Goal: Information Seeking & Learning: Compare options

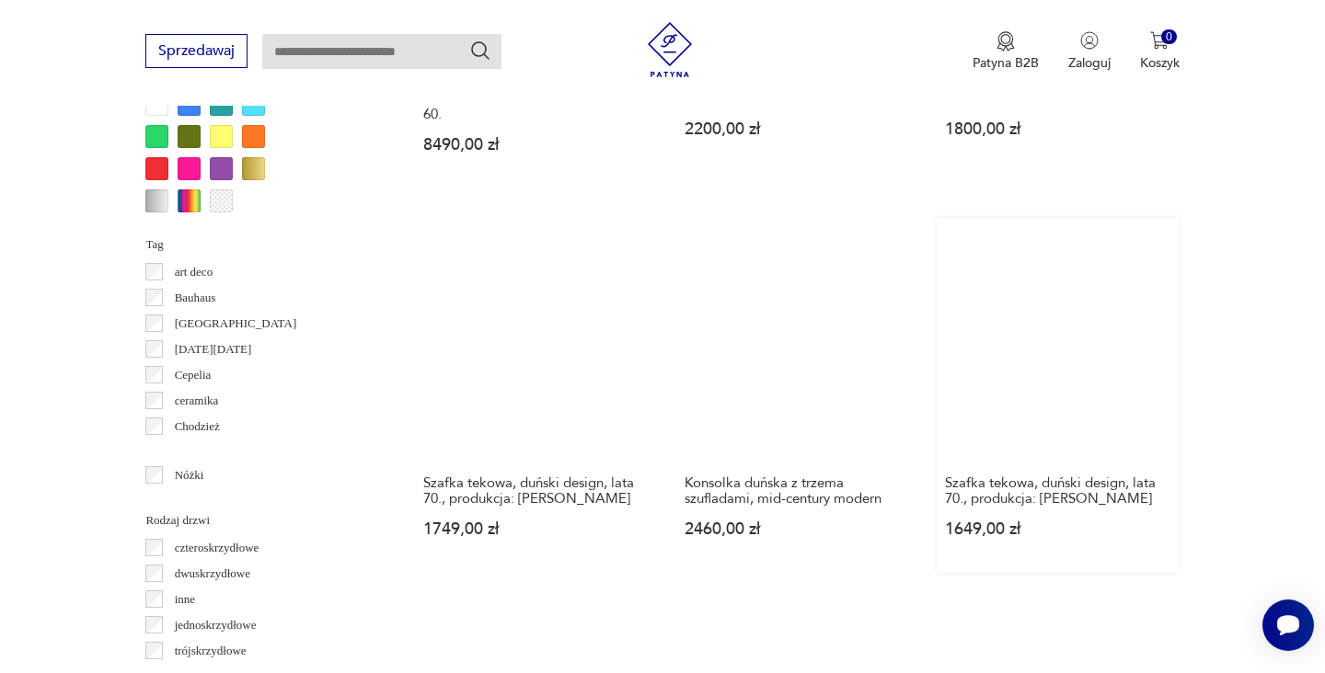
scroll to position [2061, 0]
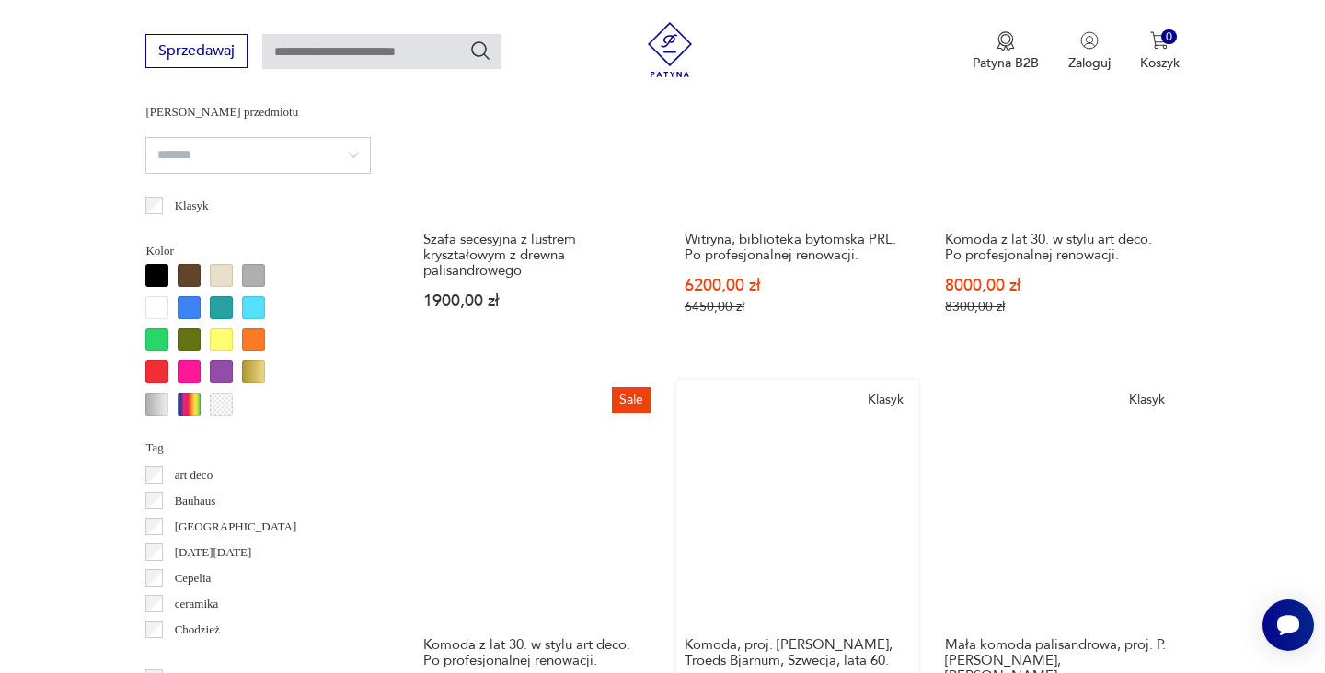
scroll to position [1810, 0]
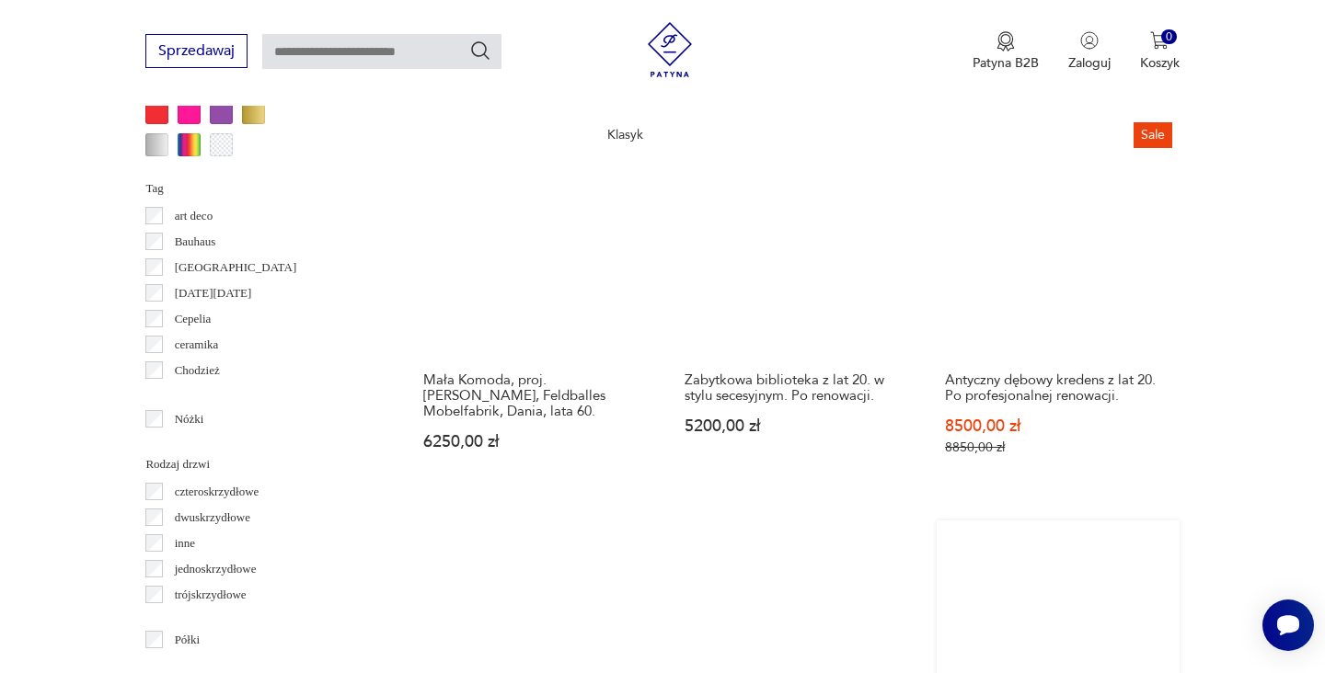
scroll to position [1954, 0]
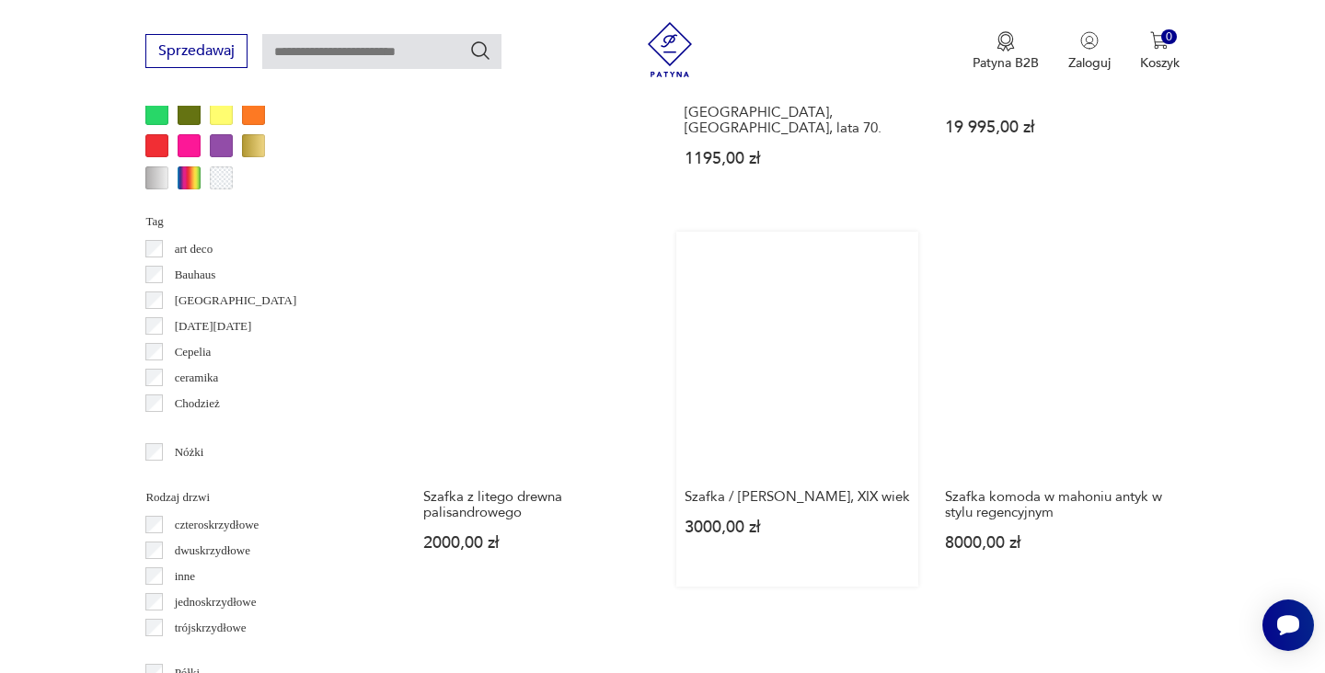
scroll to position [2016, 0]
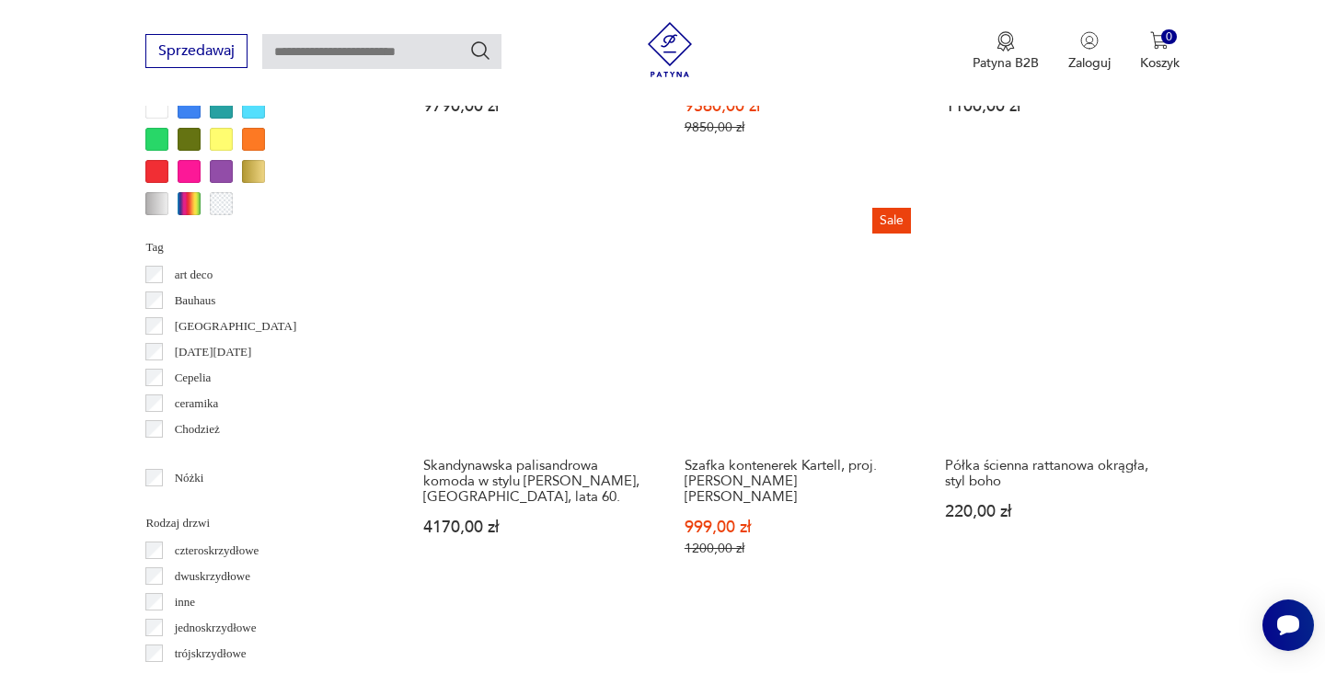
scroll to position [1829, 0]
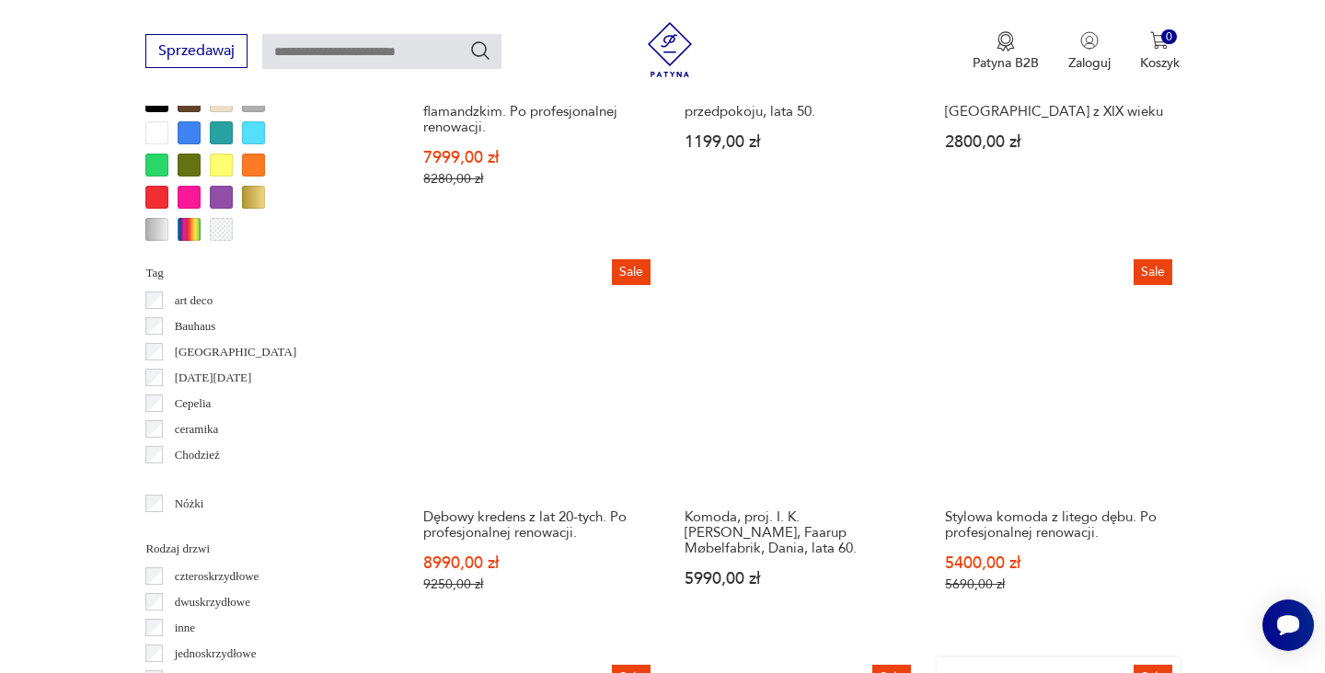
scroll to position [1872, 0]
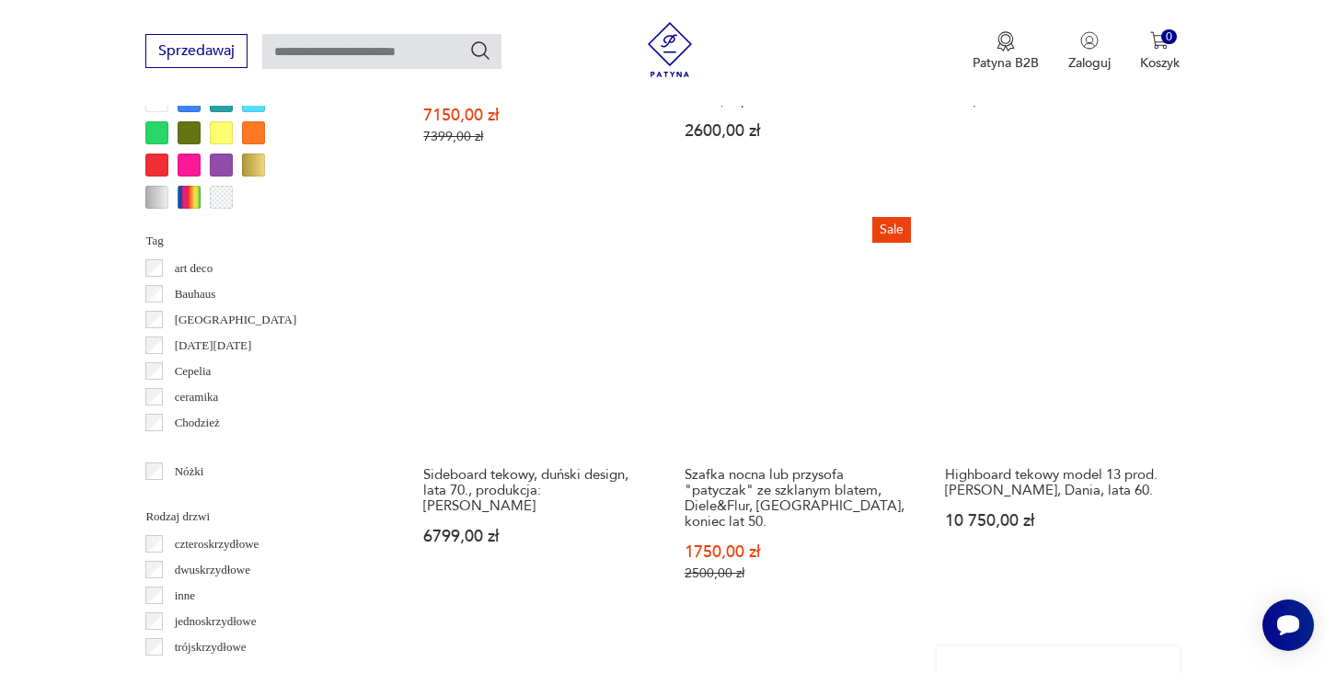
scroll to position [1723, 0]
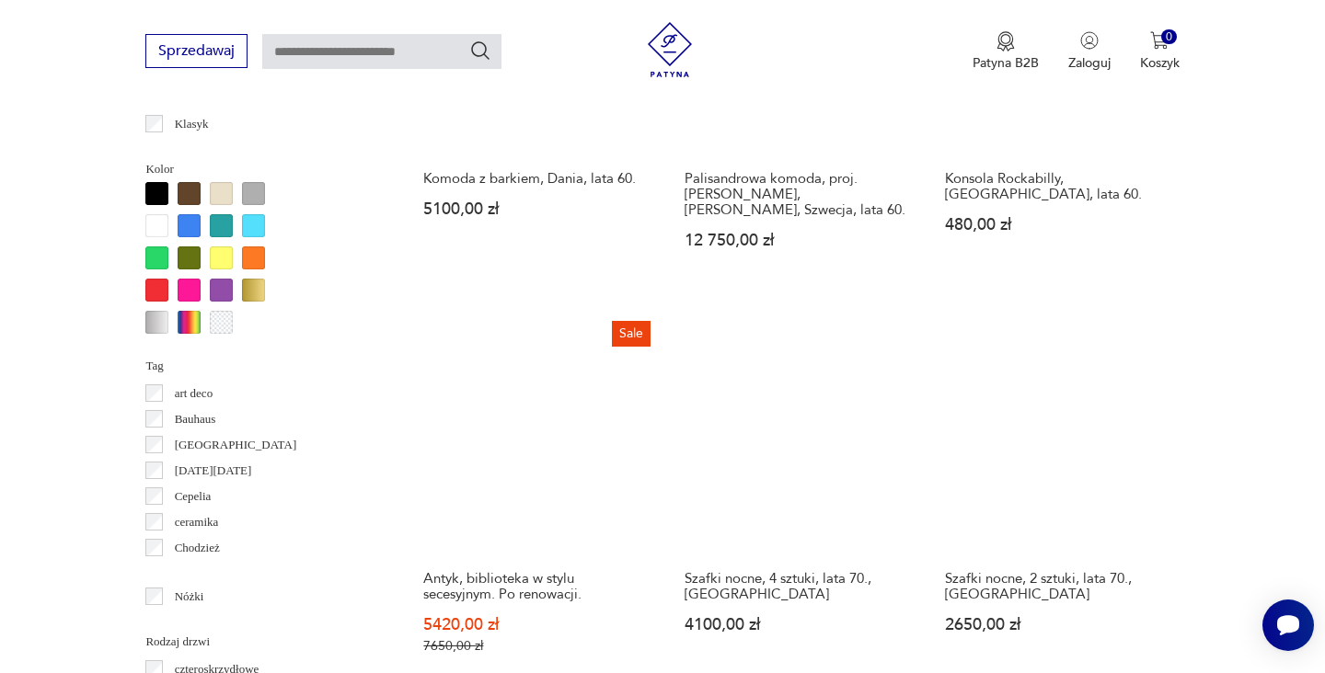
scroll to position [1945, 0]
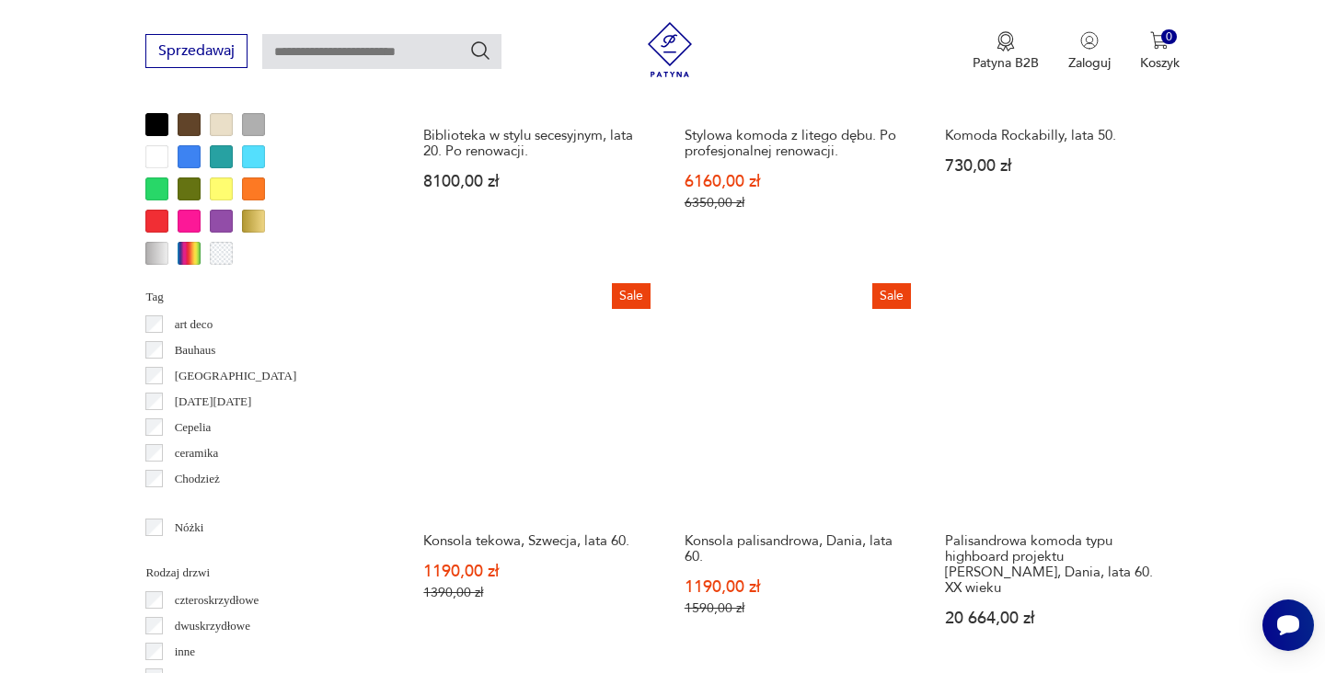
scroll to position [1821, 0]
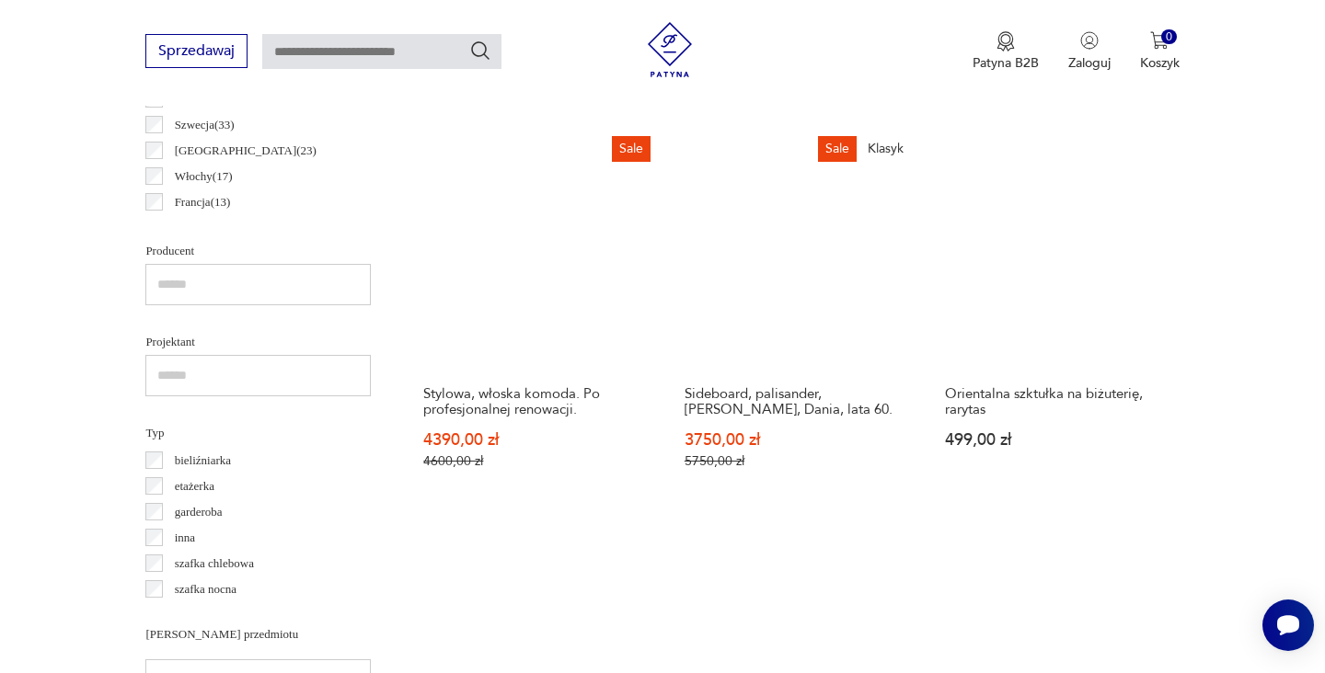
scroll to position [1208, 0]
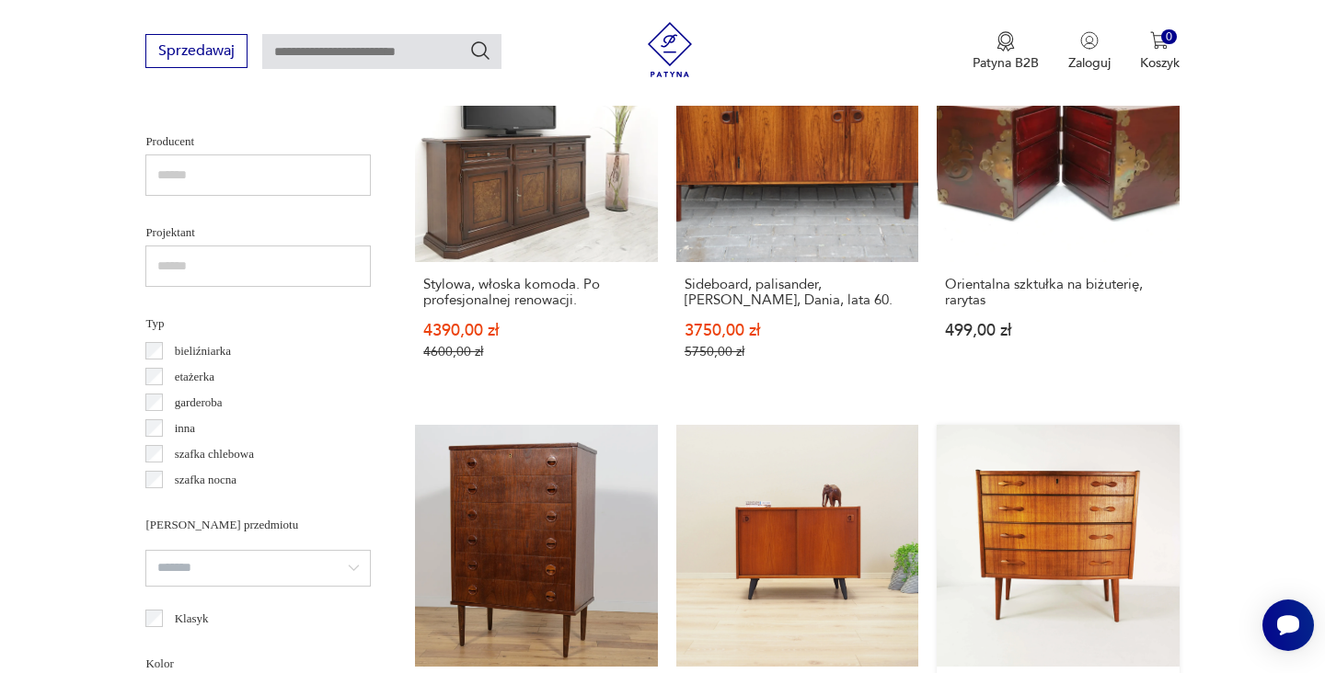
click at [936, 455] on link "Tekowa komoda Mid-Century Modern, Sykklven, proj. Brodrene Blindheim, [GEOGRAPH…" at bounding box center [1057, 617] width 242 height 385
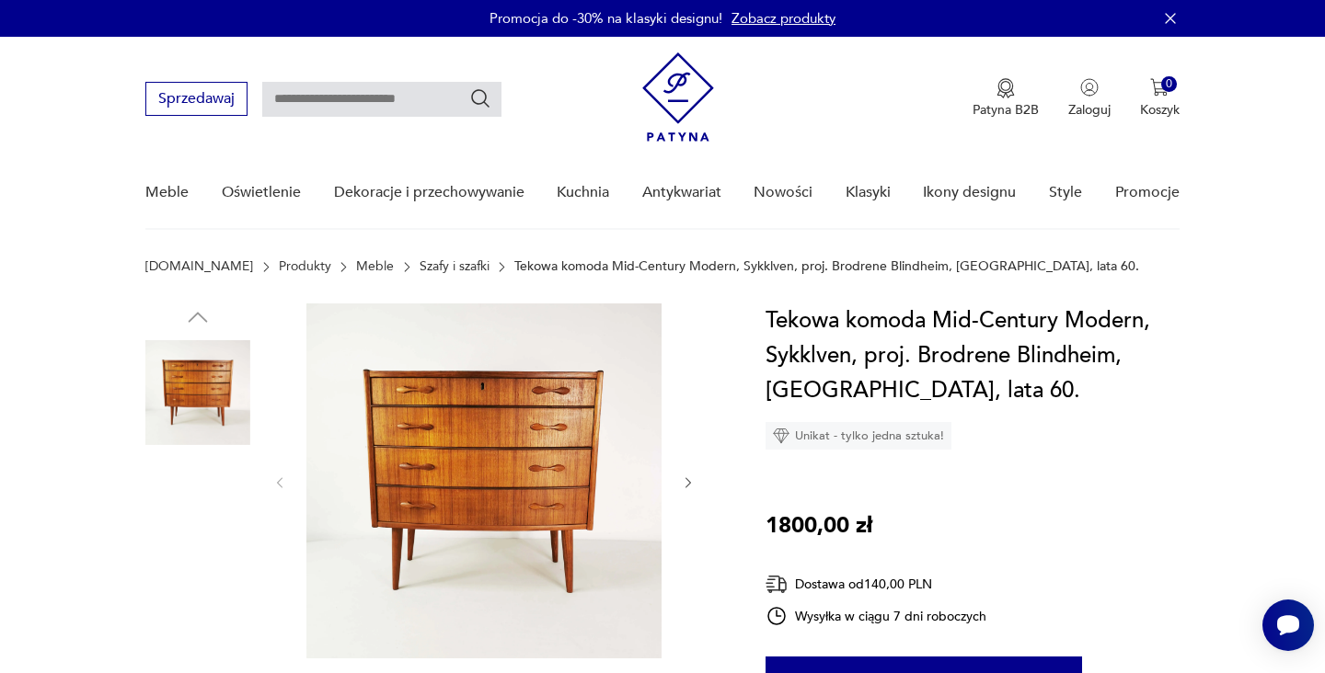
click at [213, 605] on img at bounding box center [197, 627] width 105 height 105
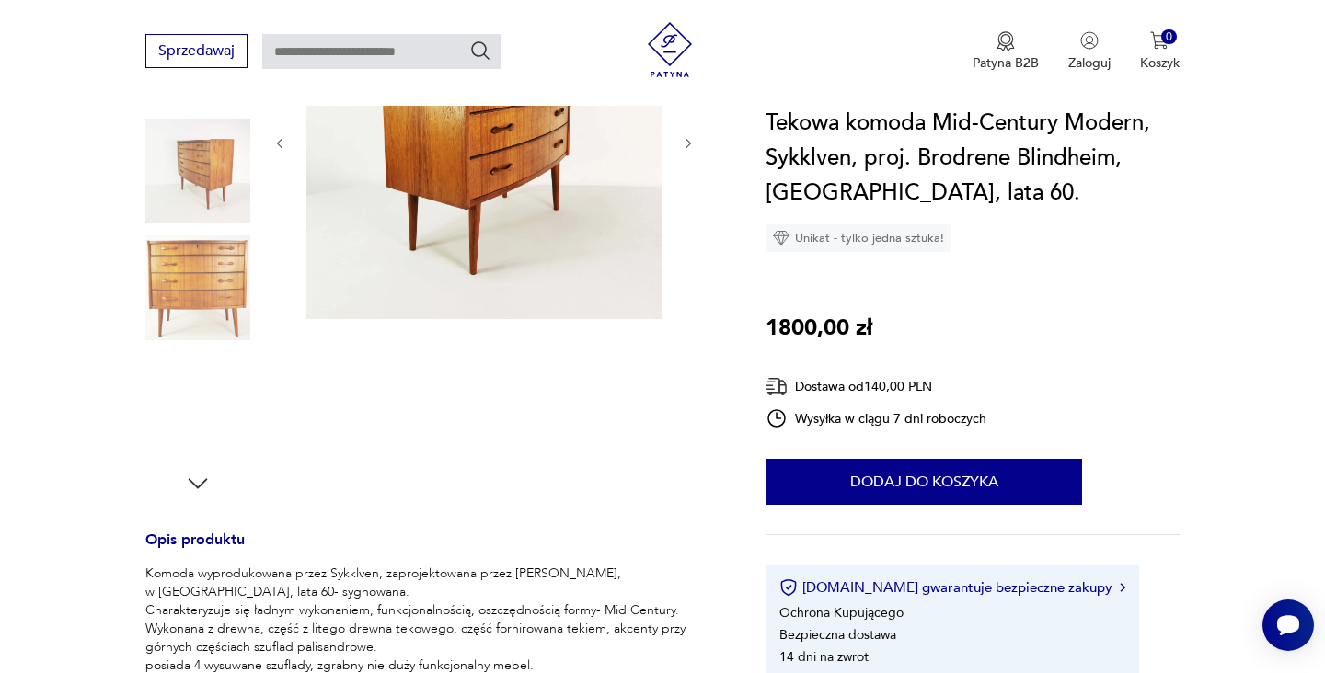
scroll to position [465, 0]
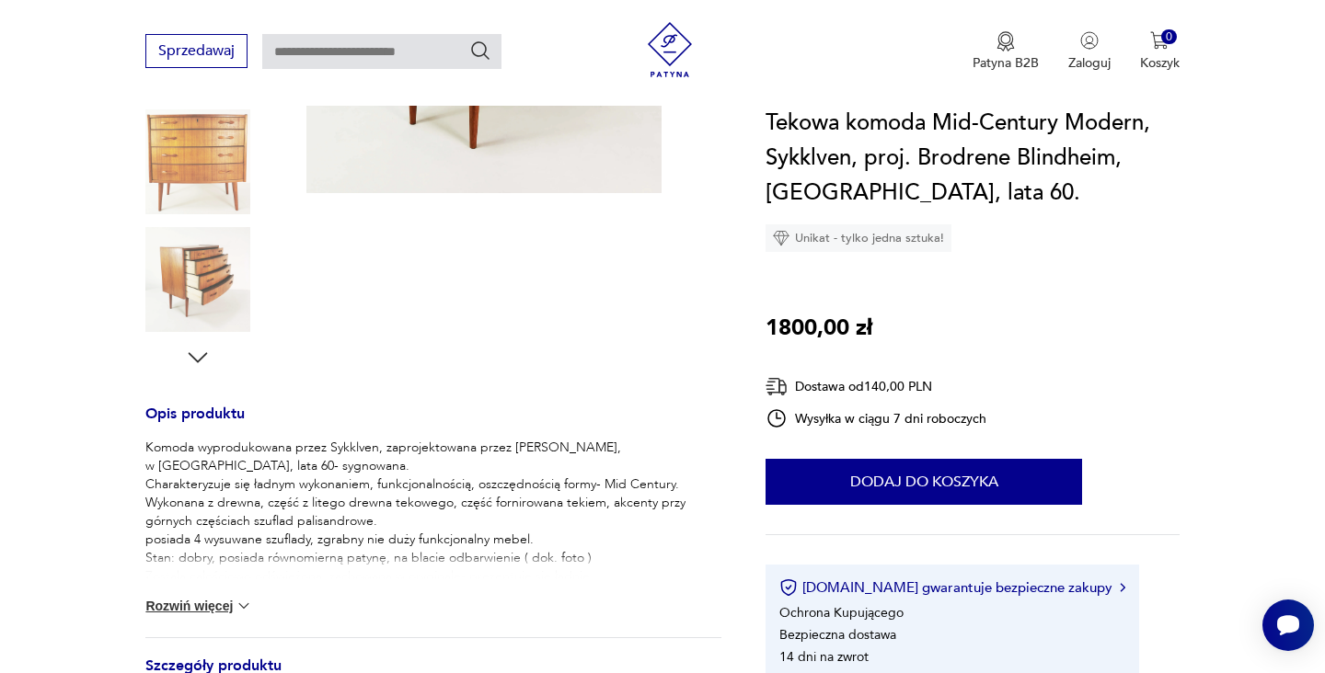
click at [237, 601] on img at bounding box center [244, 606] width 18 height 18
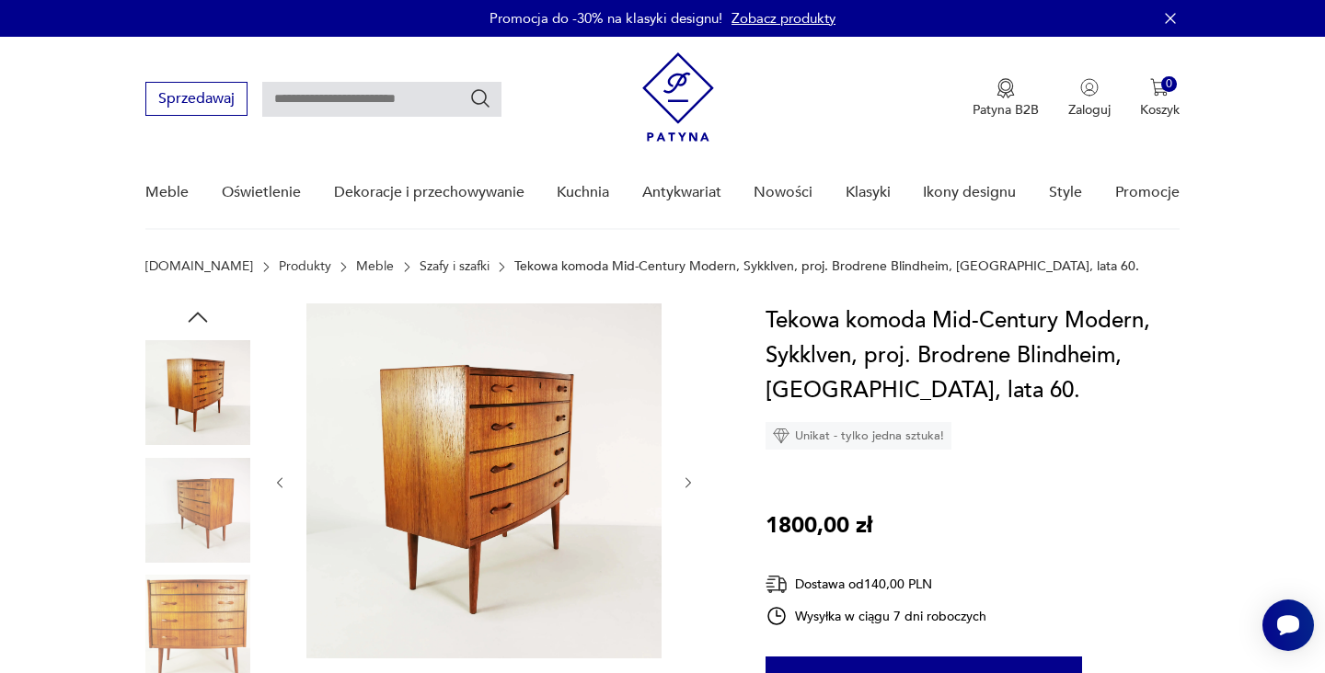
scroll to position [0, 0]
click at [226, 605] on img at bounding box center [197, 627] width 105 height 105
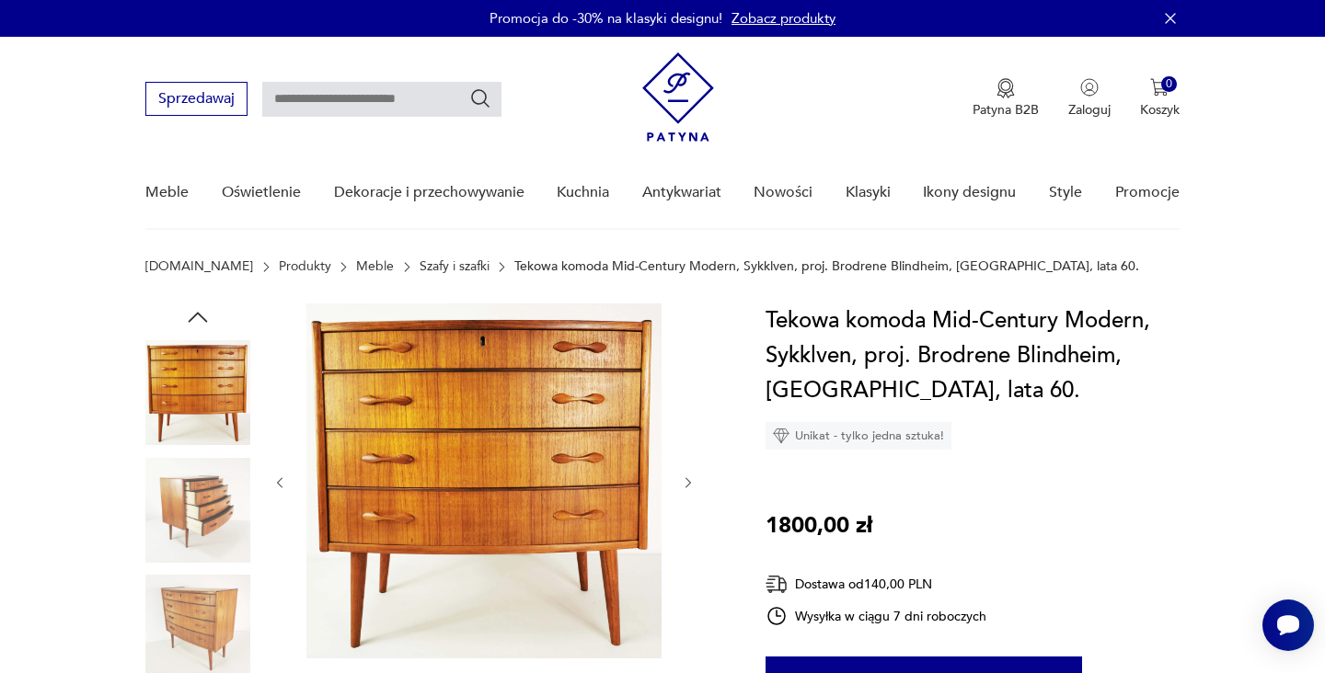
click at [228, 623] on img at bounding box center [197, 627] width 105 height 105
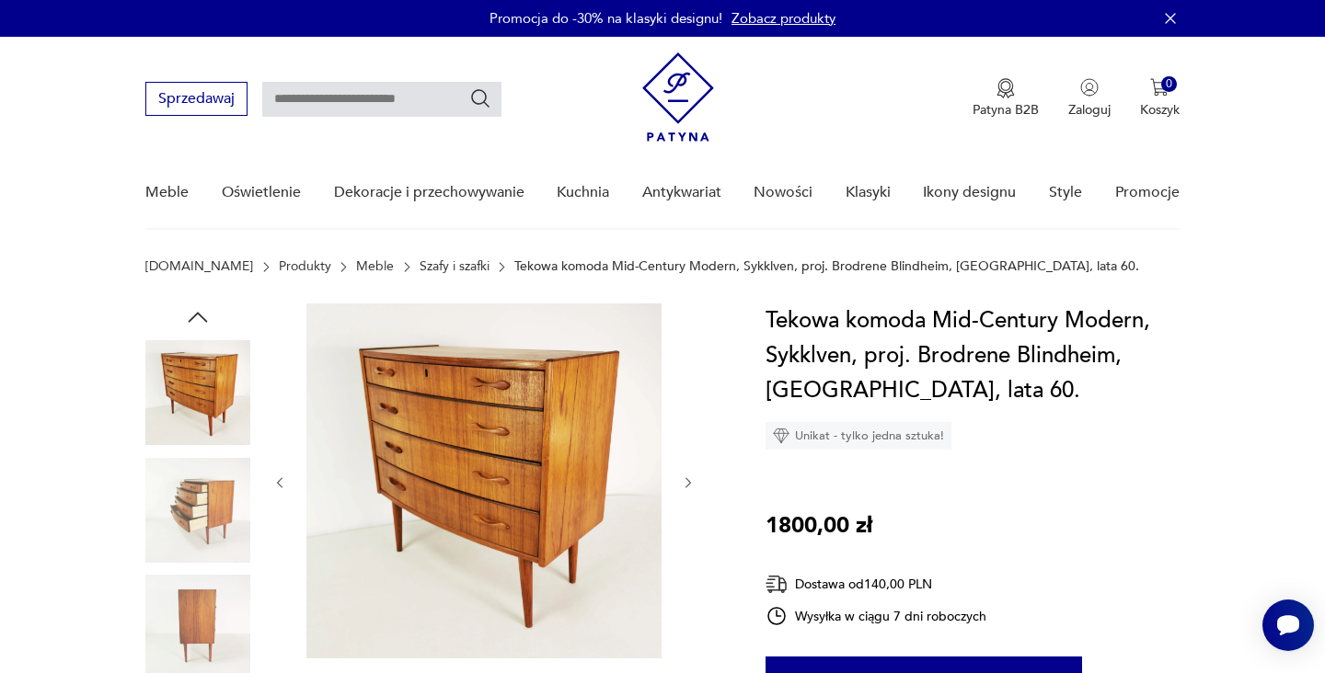
click at [209, 619] on img at bounding box center [197, 627] width 105 height 105
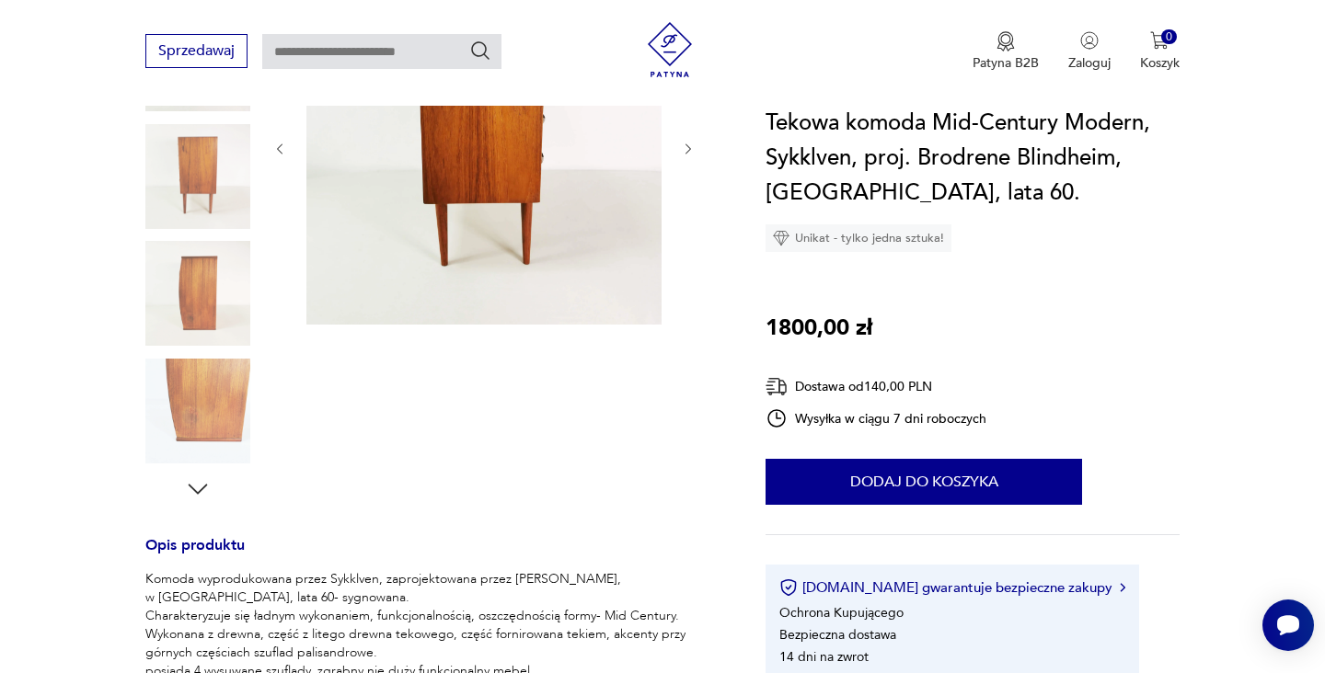
scroll to position [376, 0]
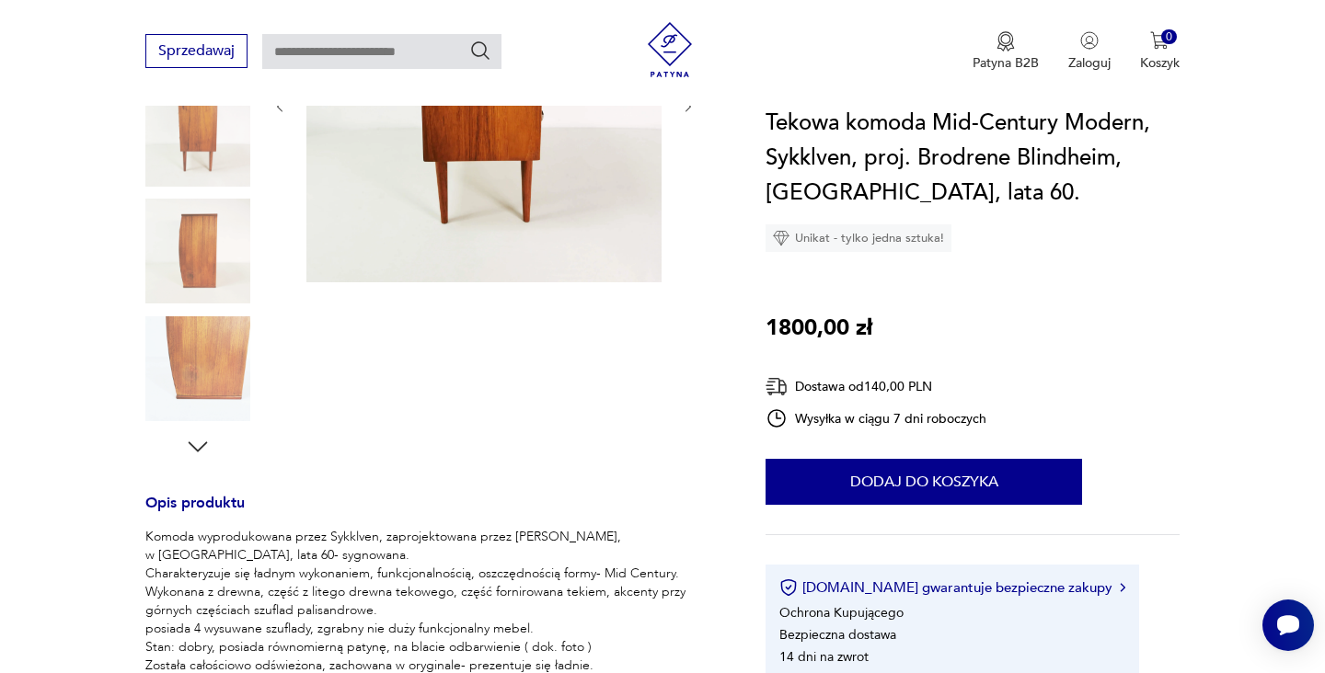
click at [193, 442] on icon "button" at bounding box center [198, 447] width 28 height 28
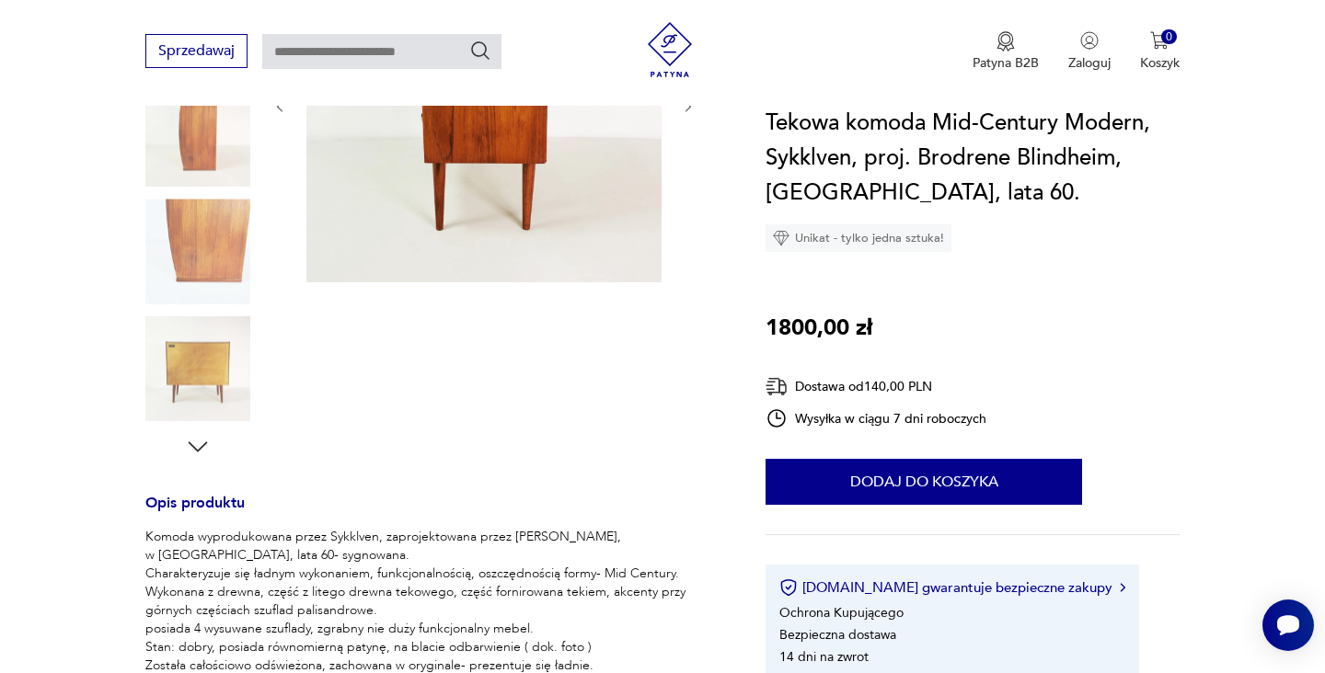
click at [193, 442] on icon "button" at bounding box center [198, 447] width 28 height 28
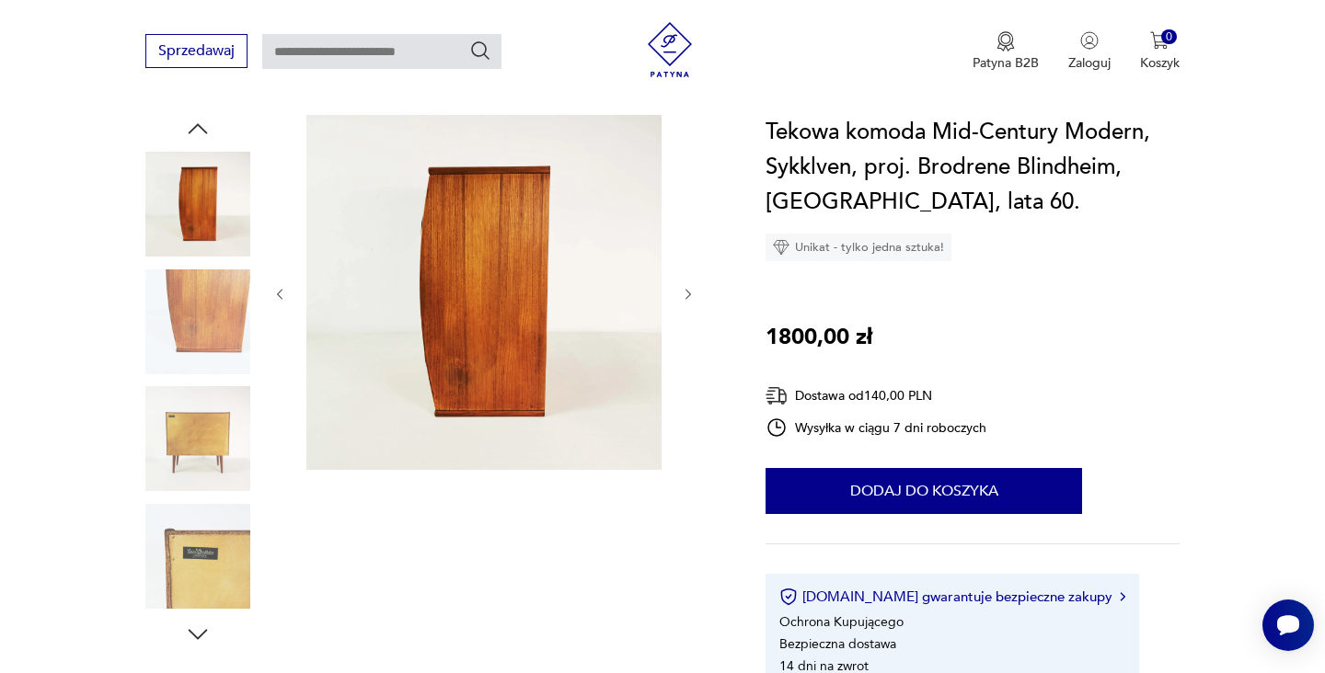
scroll to position [203, 0]
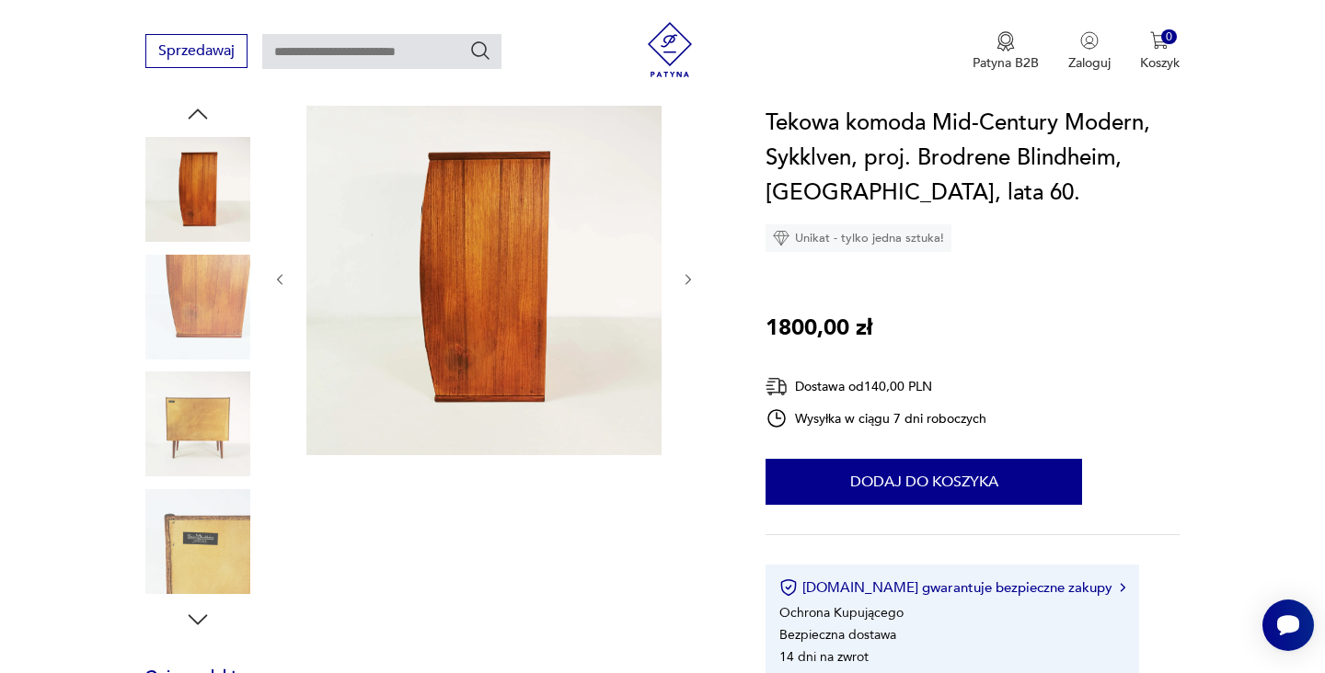
click at [197, 614] on icon "button" at bounding box center [198, 620] width 28 height 28
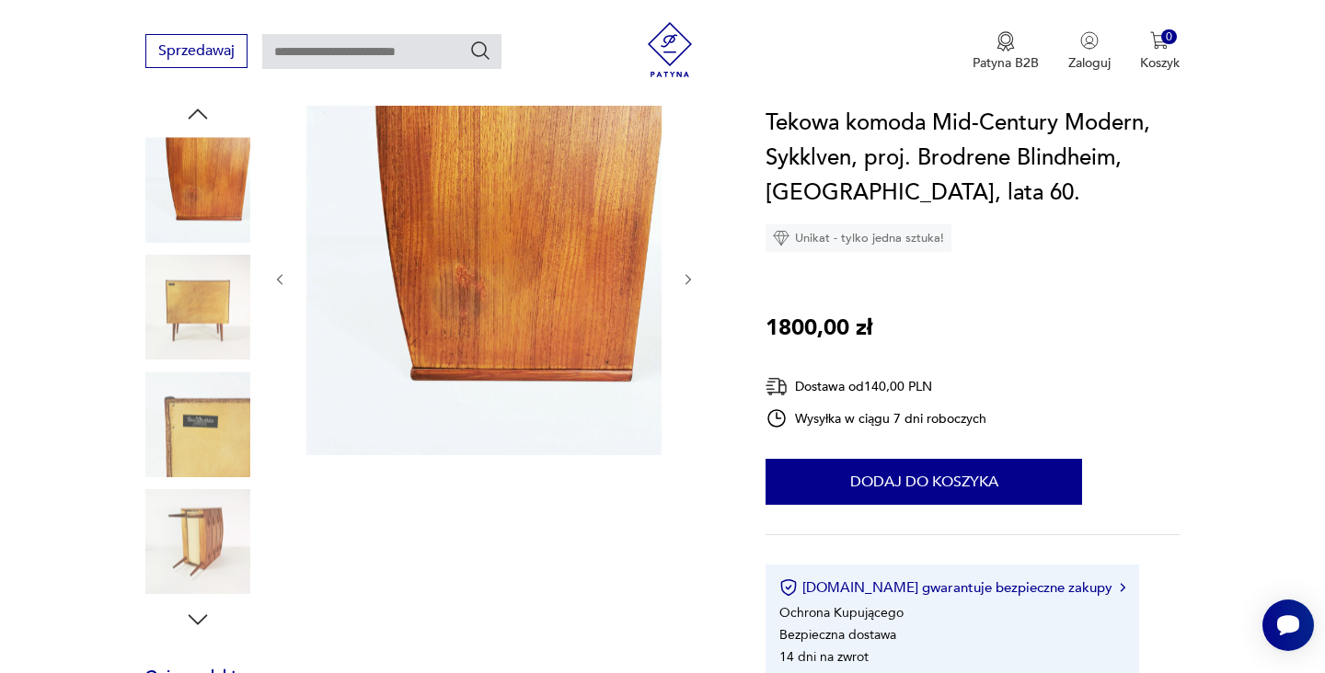
click at [203, 545] on img at bounding box center [197, 541] width 105 height 105
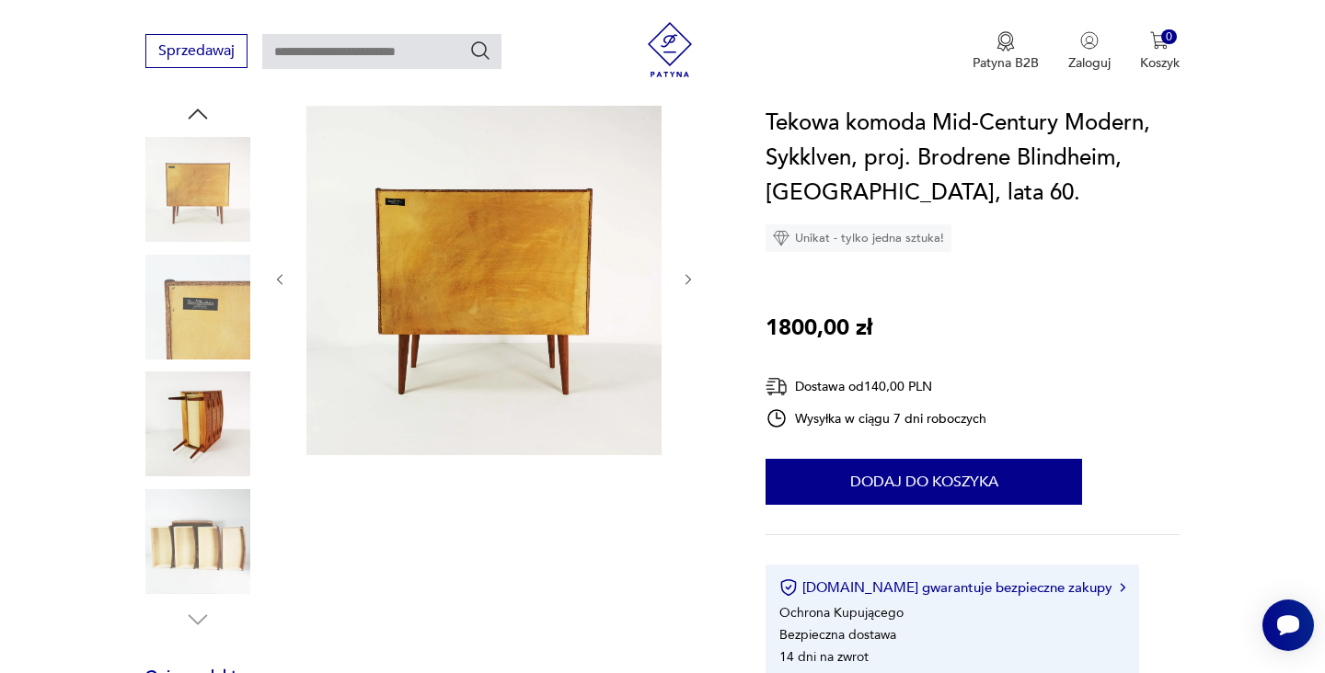
click at [193, 528] on img at bounding box center [197, 541] width 105 height 105
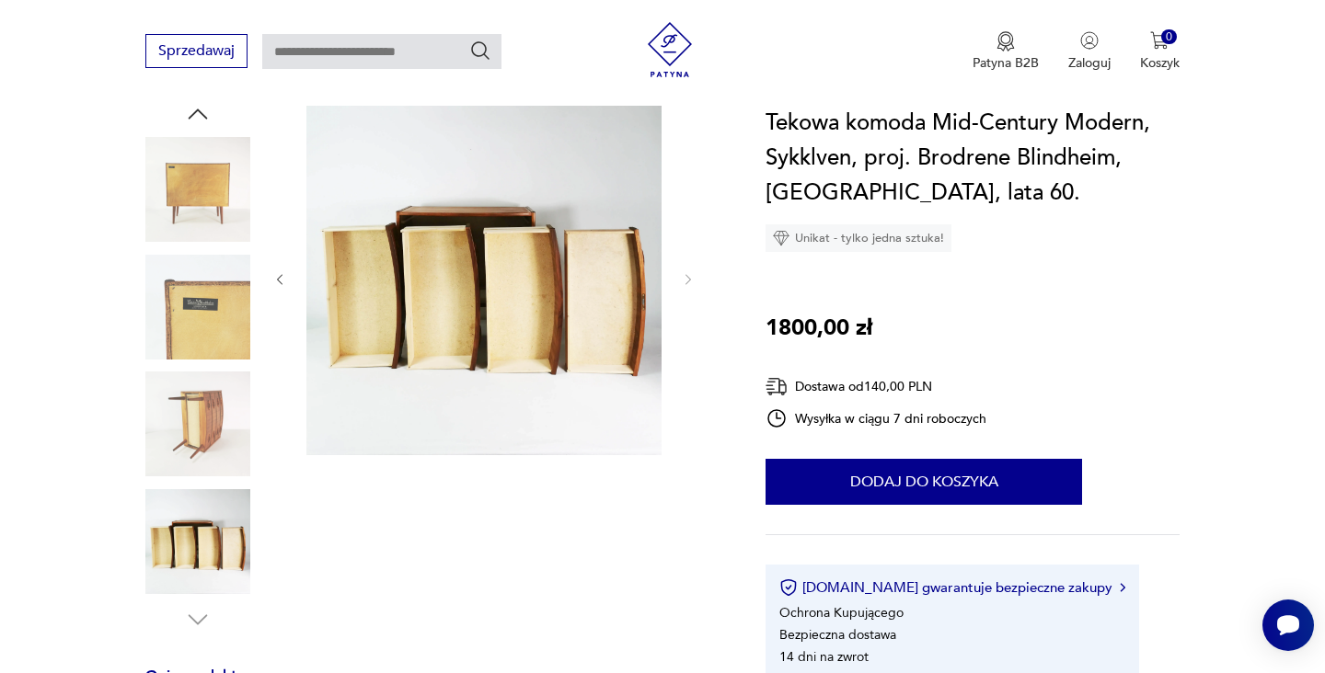
click at [200, 420] on img at bounding box center [197, 424] width 105 height 105
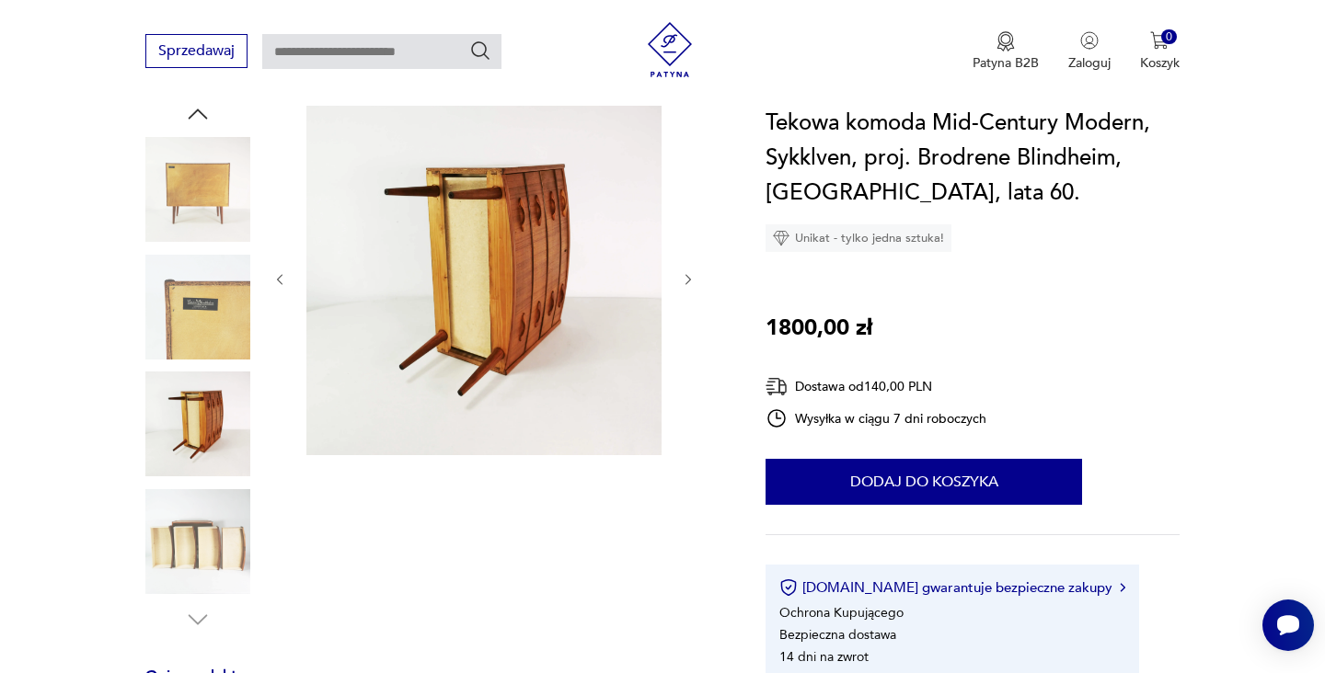
click at [191, 103] on div "Sprzedawaj Patyna B2B Zaloguj 0 Koszyk Twój koszyk ( 0 ) Brak produktów w koszy…" at bounding box center [662, 53] width 1325 height 106
click at [195, 118] on icon "button" at bounding box center [198, 114] width 28 height 28
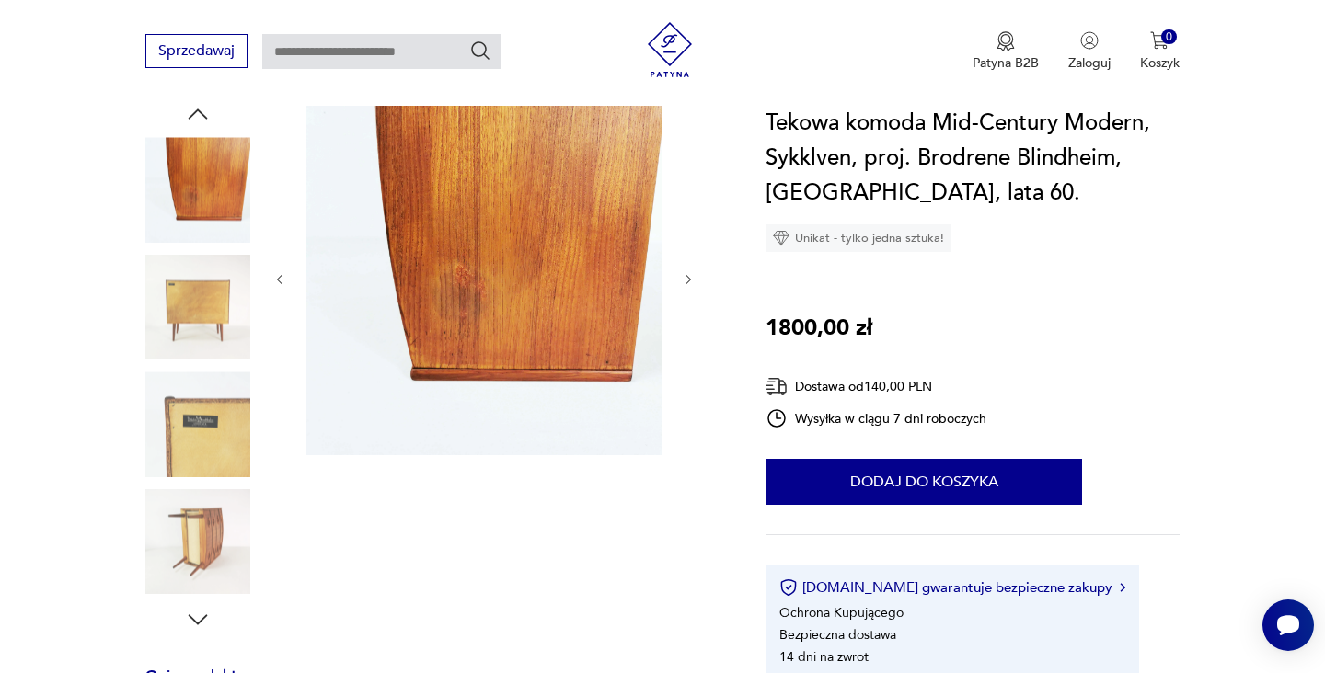
click at [195, 117] on icon "button" at bounding box center [198, 114] width 28 height 28
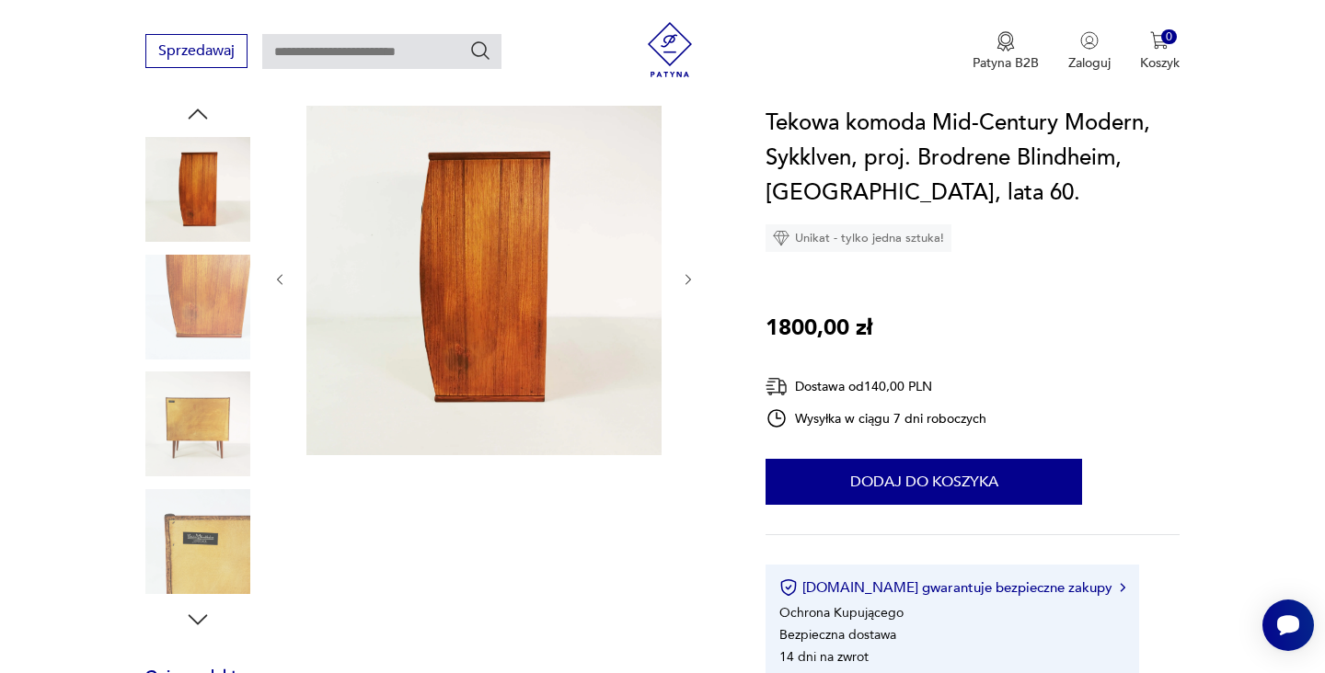
click at [195, 116] on icon "button" at bounding box center [198, 114] width 28 height 28
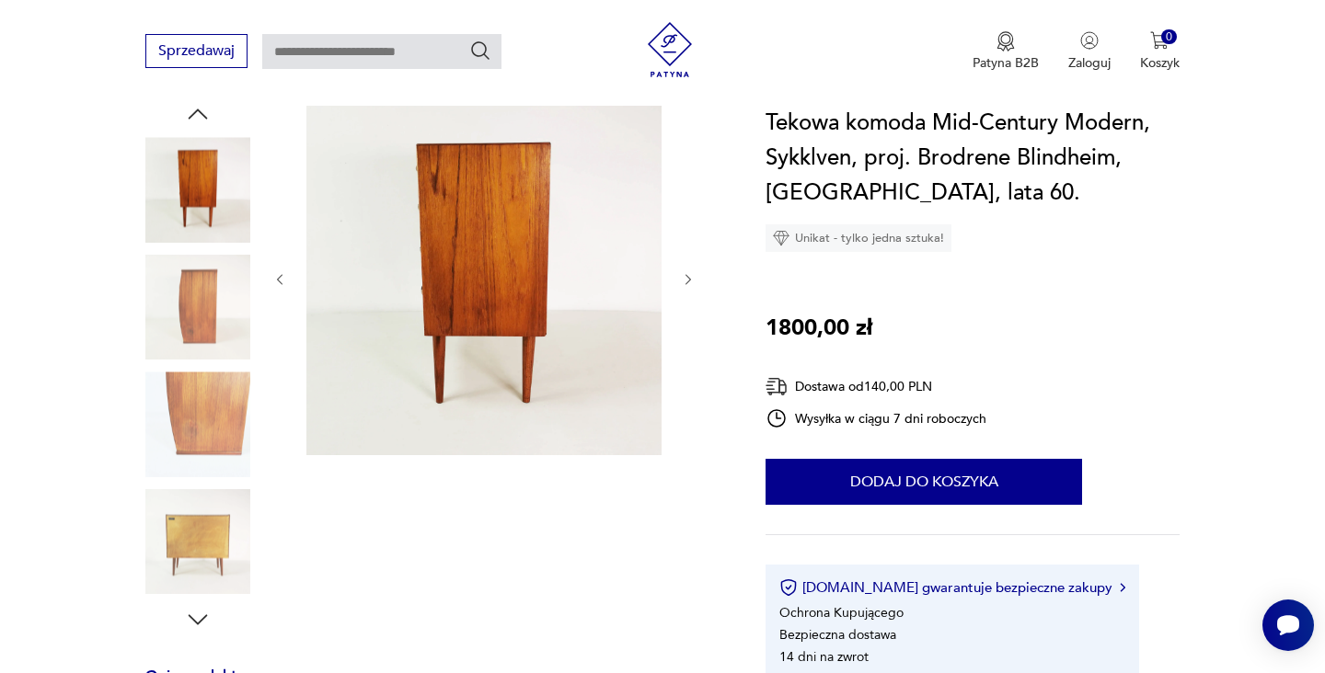
click at [196, 116] on icon "button" at bounding box center [198, 114] width 28 height 28
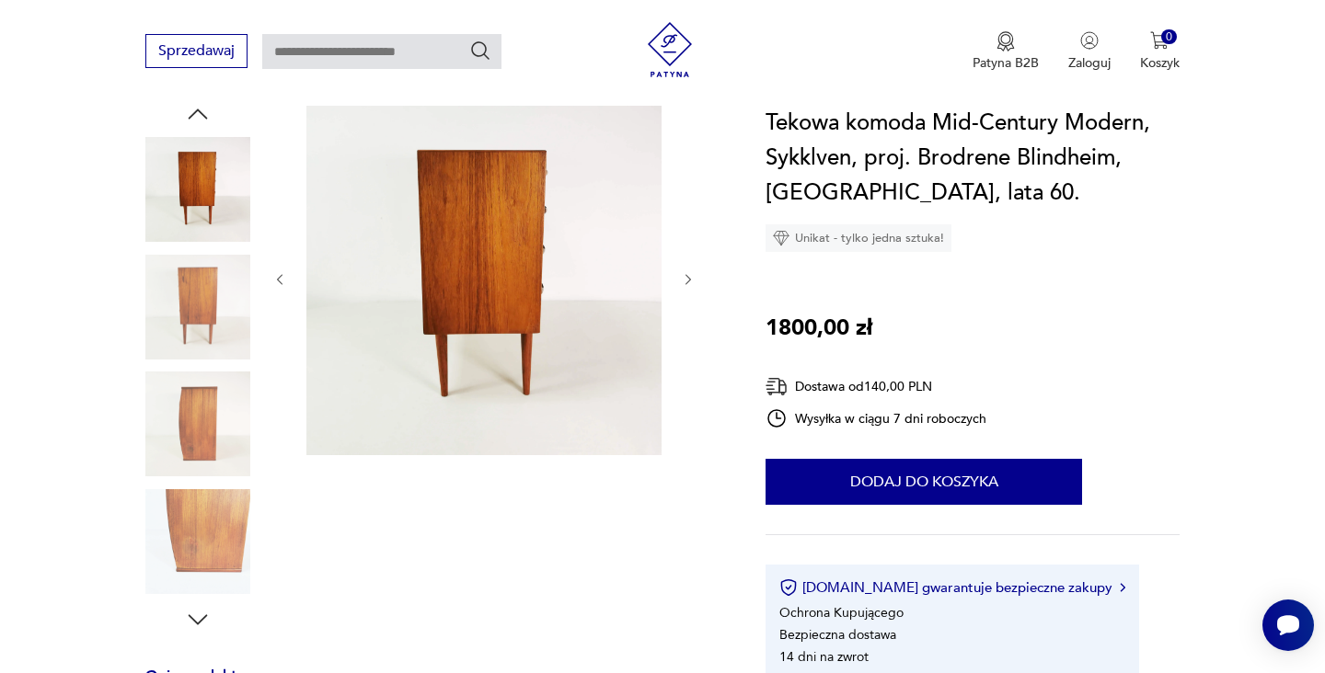
click at [196, 115] on icon "button" at bounding box center [198, 114] width 28 height 28
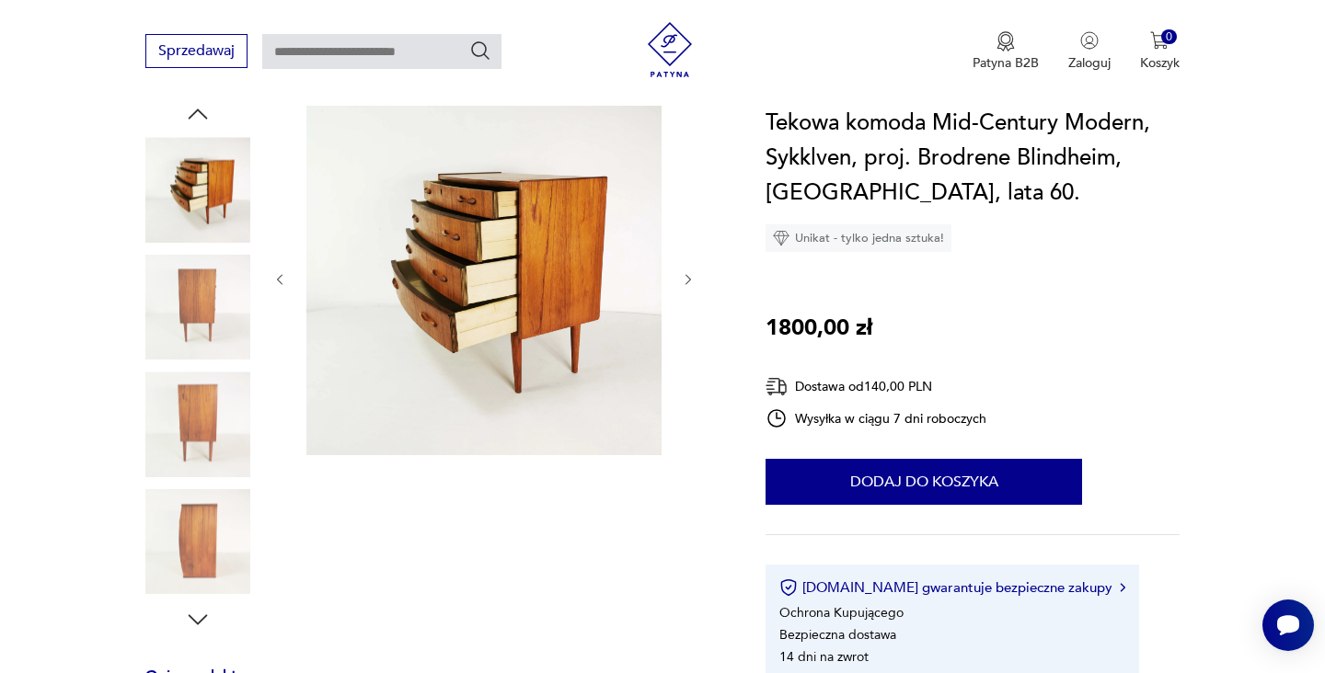
click at [196, 114] on icon "button" at bounding box center [198, 114] width 28 height 28
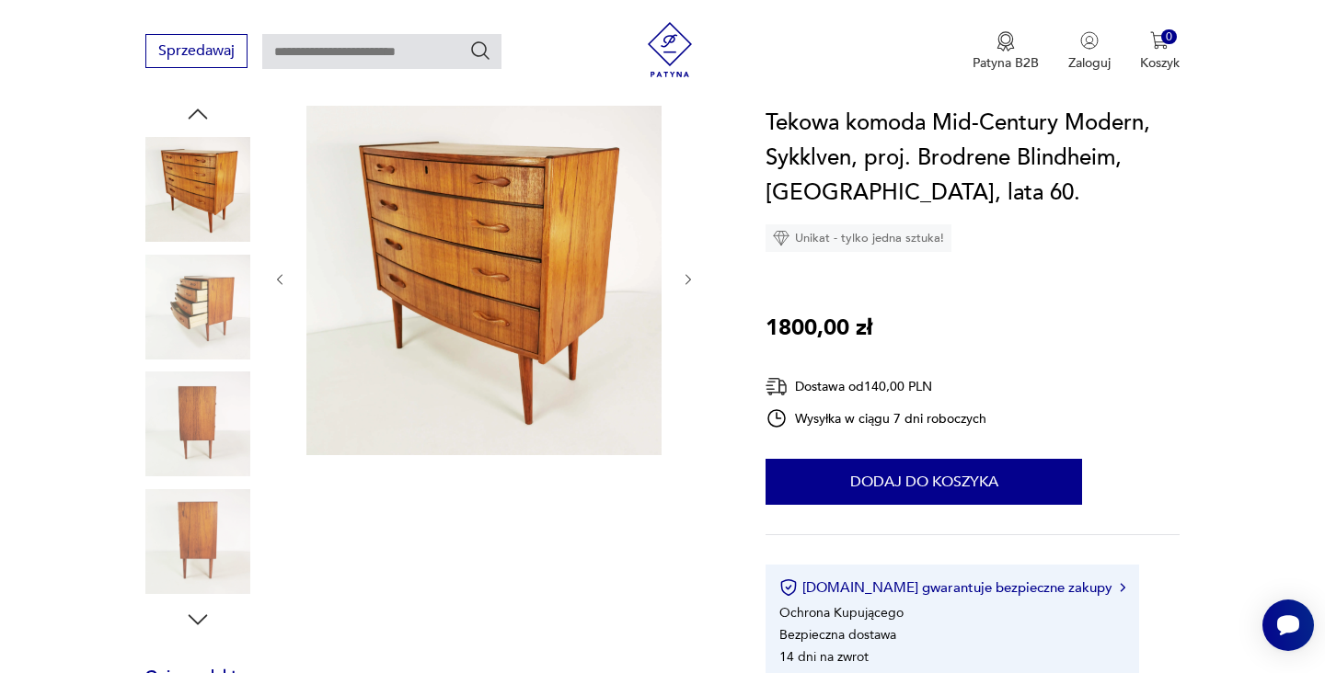
click at [196, 114] on icon "button" at bounding box center [198, 114] width 28 height 28
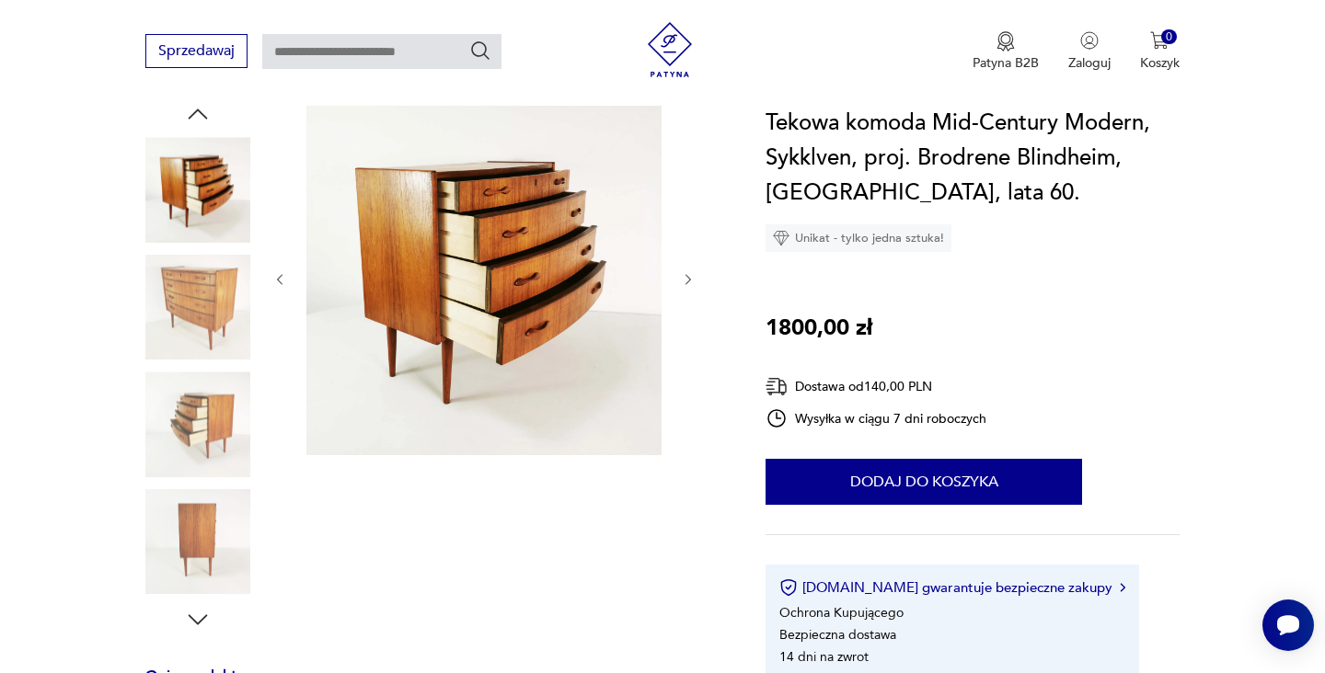
click at [196, 114] on icon "button" at bounding box center [198, 114] width 28 height 28
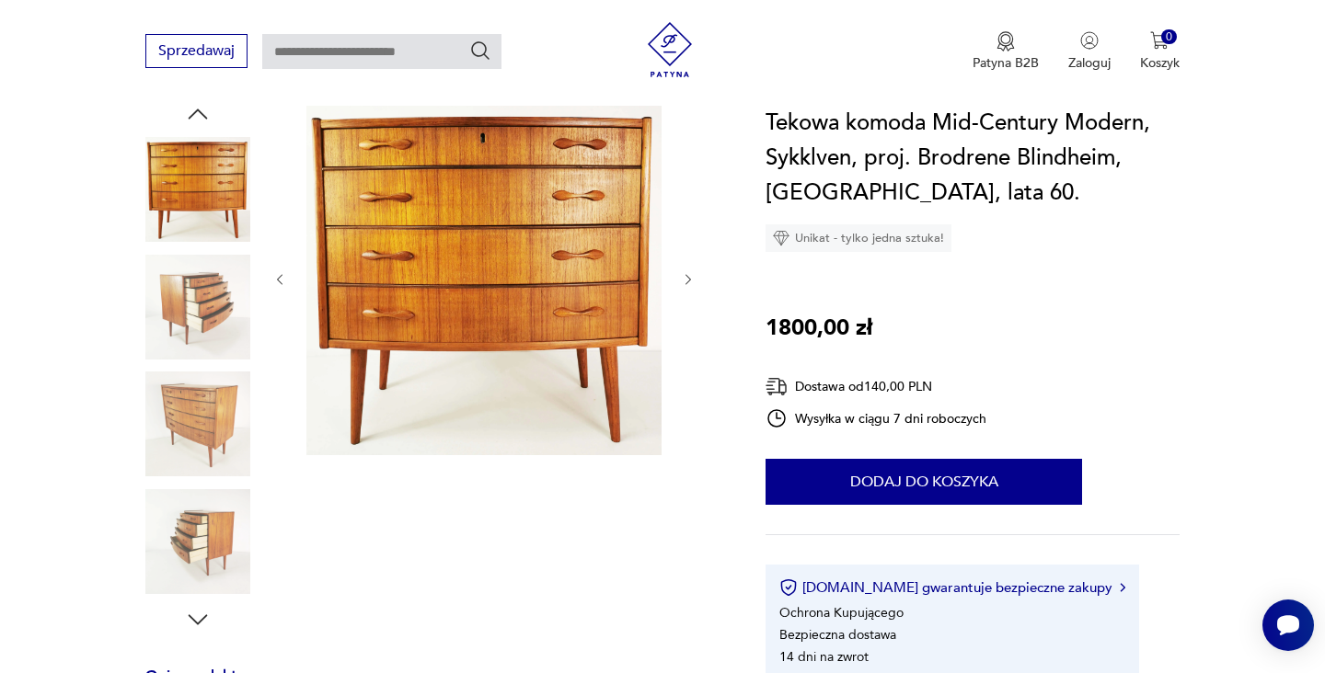
click at [200, 172] on img at bounding box center [197, 189] width 105 height 105
click at [212, 195] on img at bounding box center [197, 189] width 105 height 105
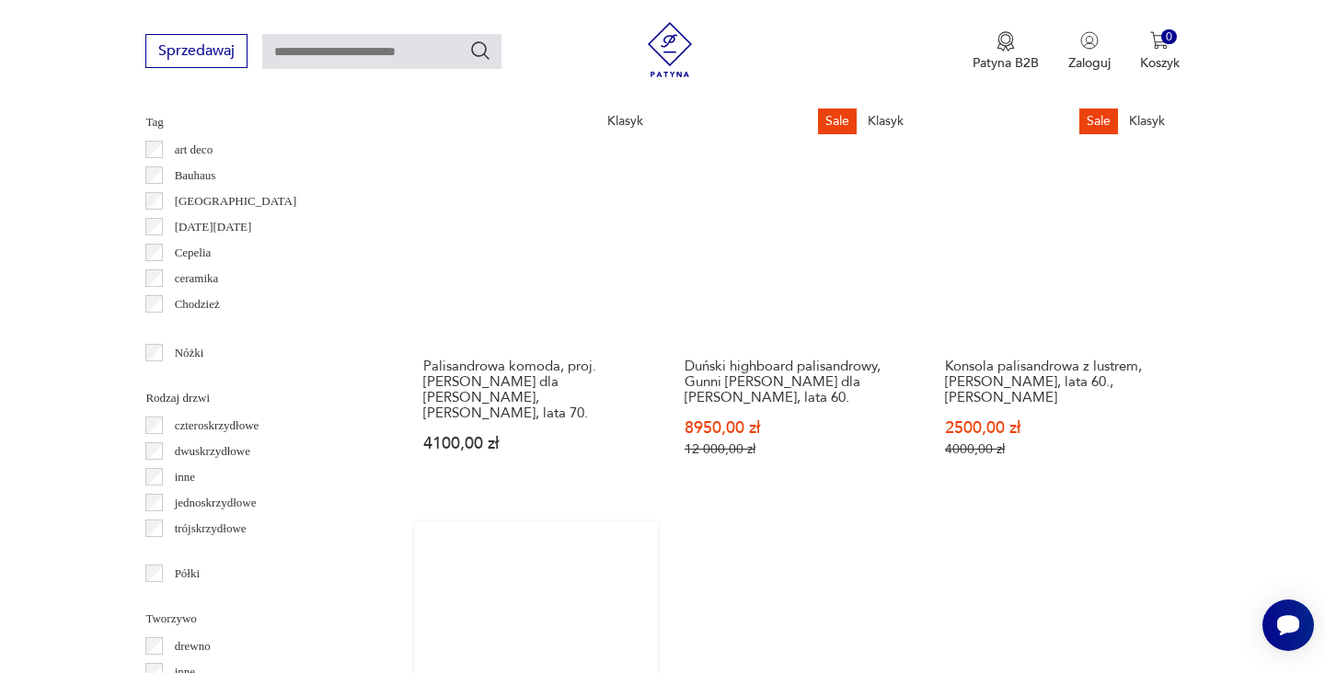
scroll to position [2119, 0]
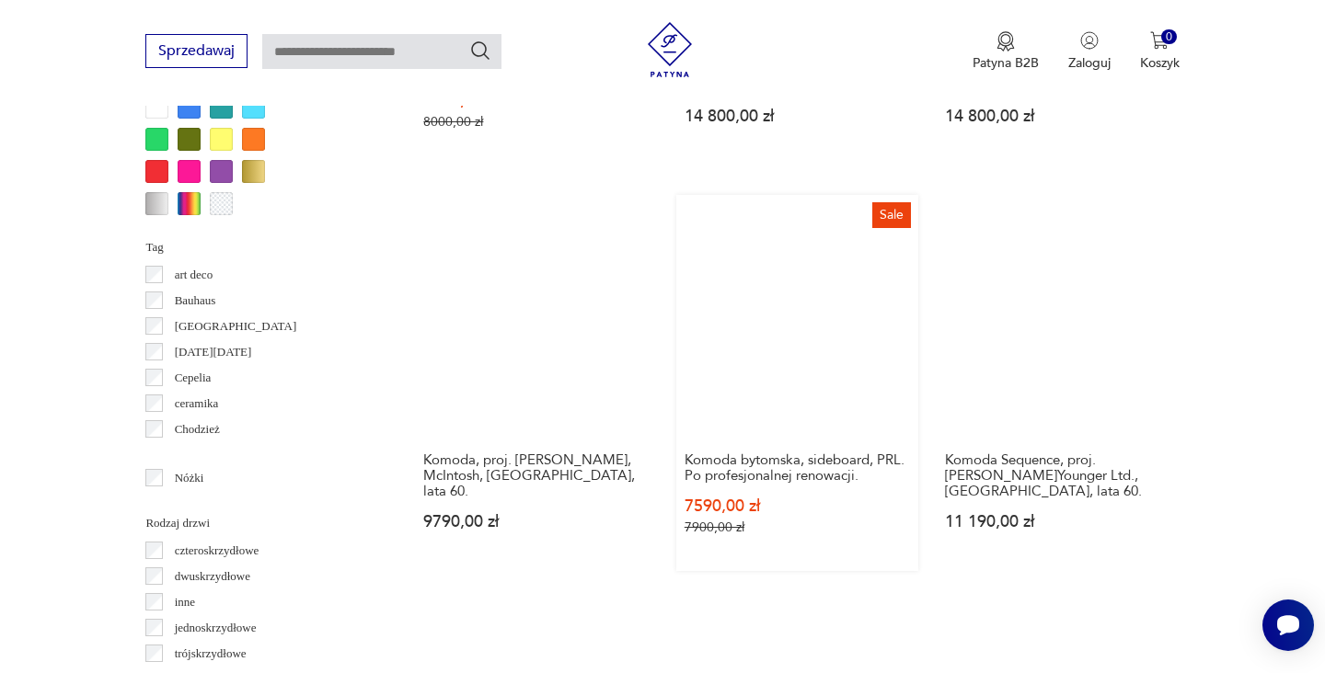
scroll to position [1878, 0]
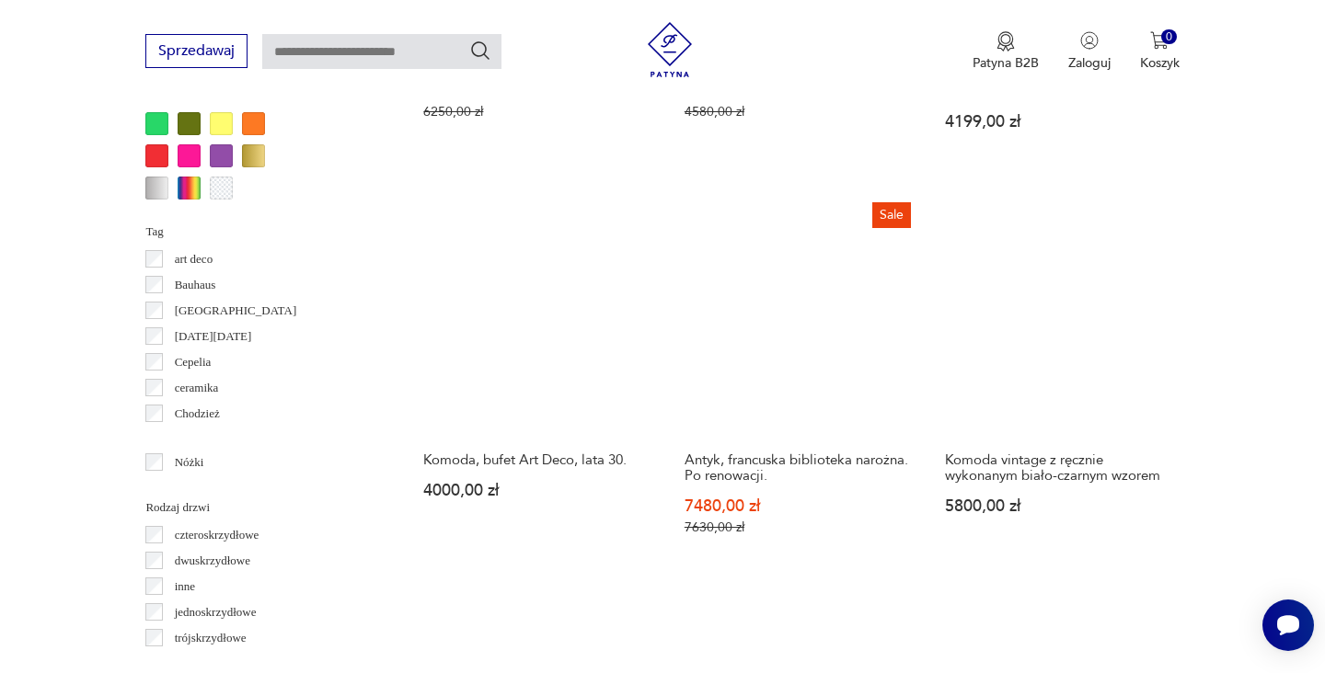
scroll to position [1839, 0]
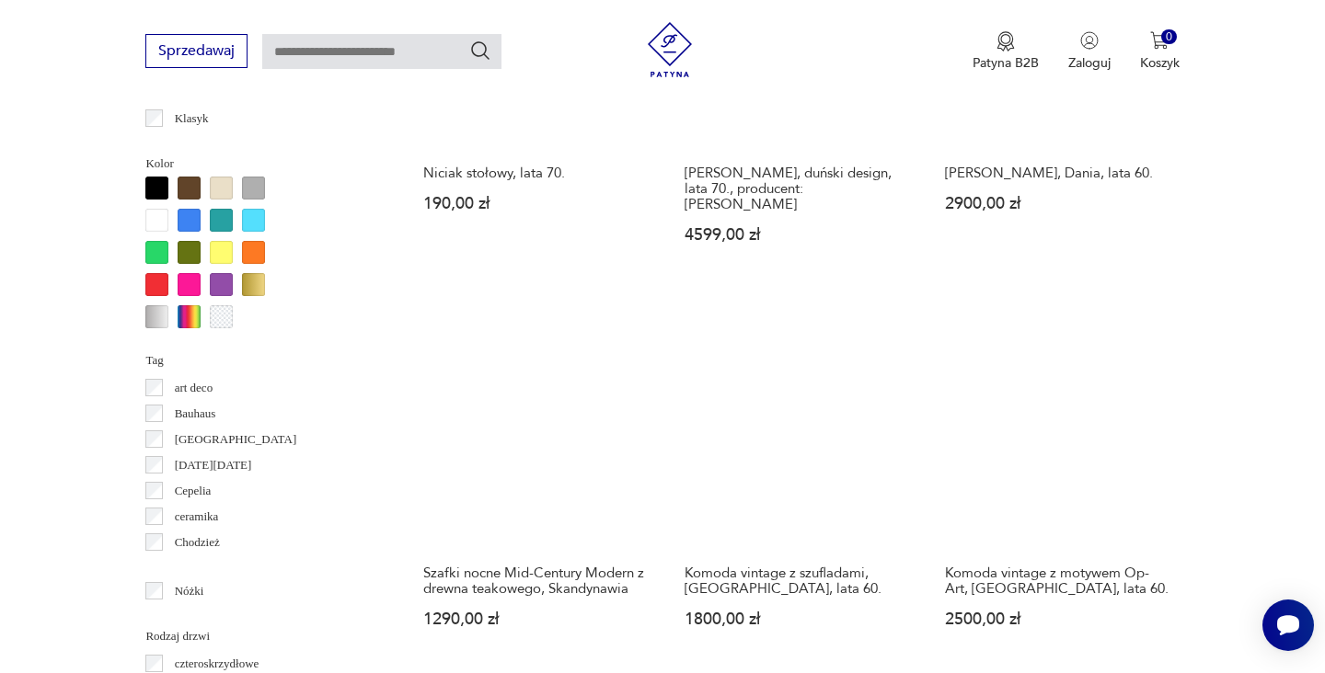
scroll to position [1726, 0]
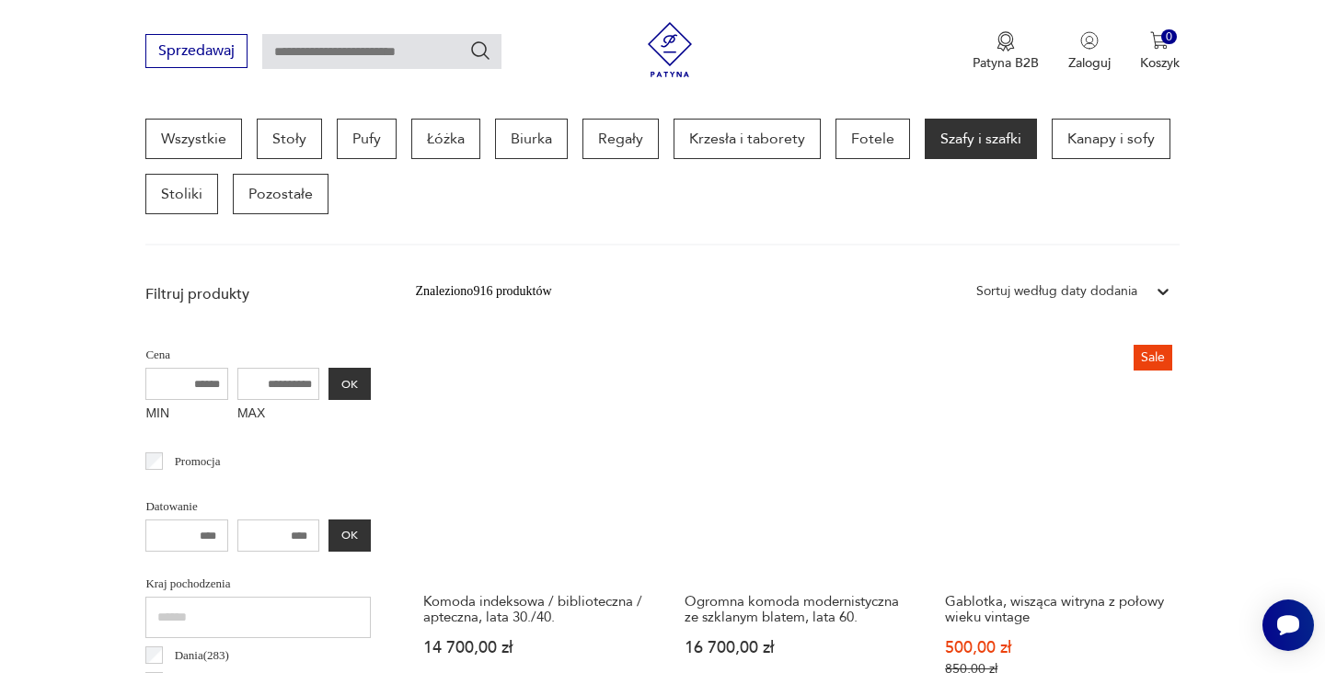
scroll to position [489, 0]
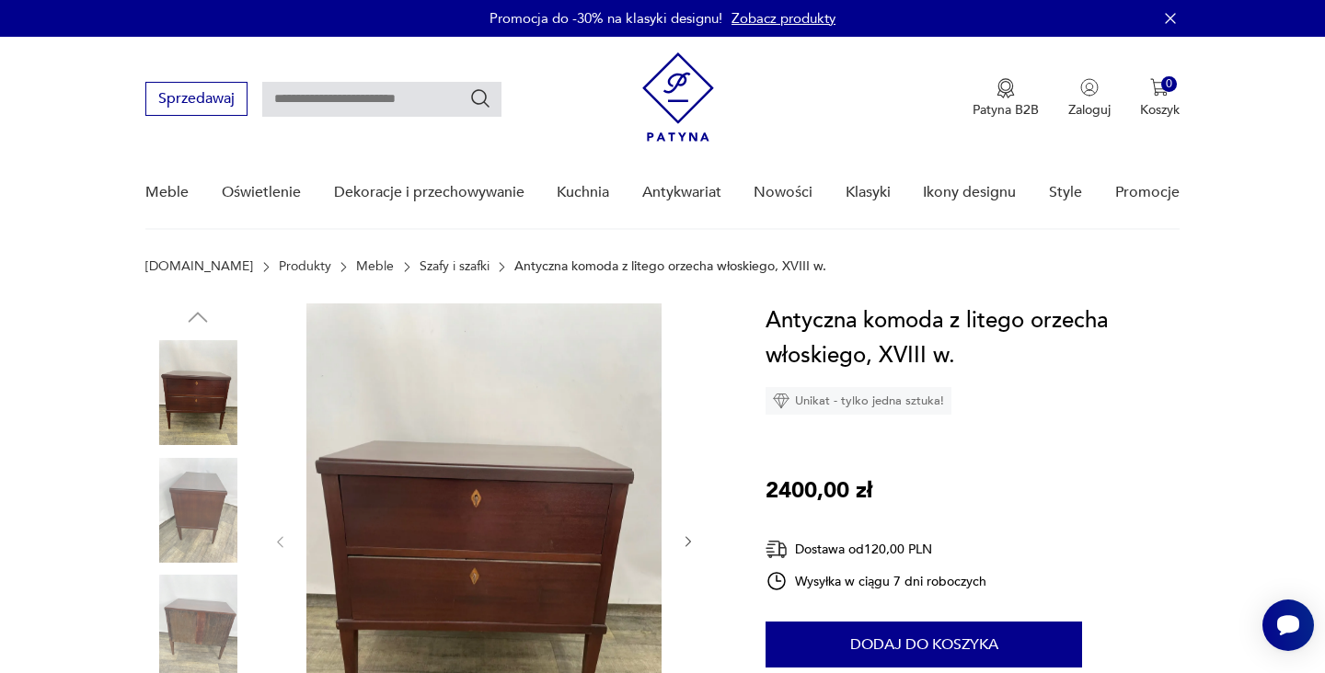
click at [206, 623] on img at bounding box center [197, 627] width 105 height 105
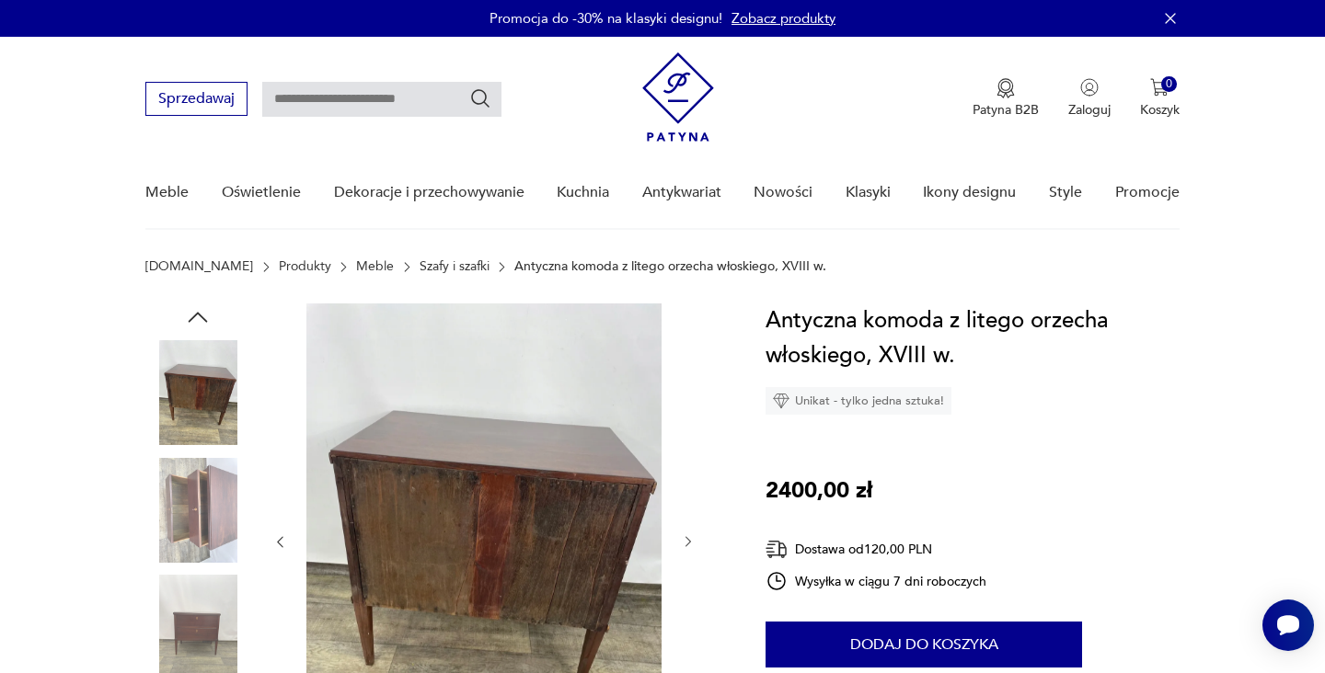
click at [197, 517] on img at bounding box center [197, 510] width 105 height 105
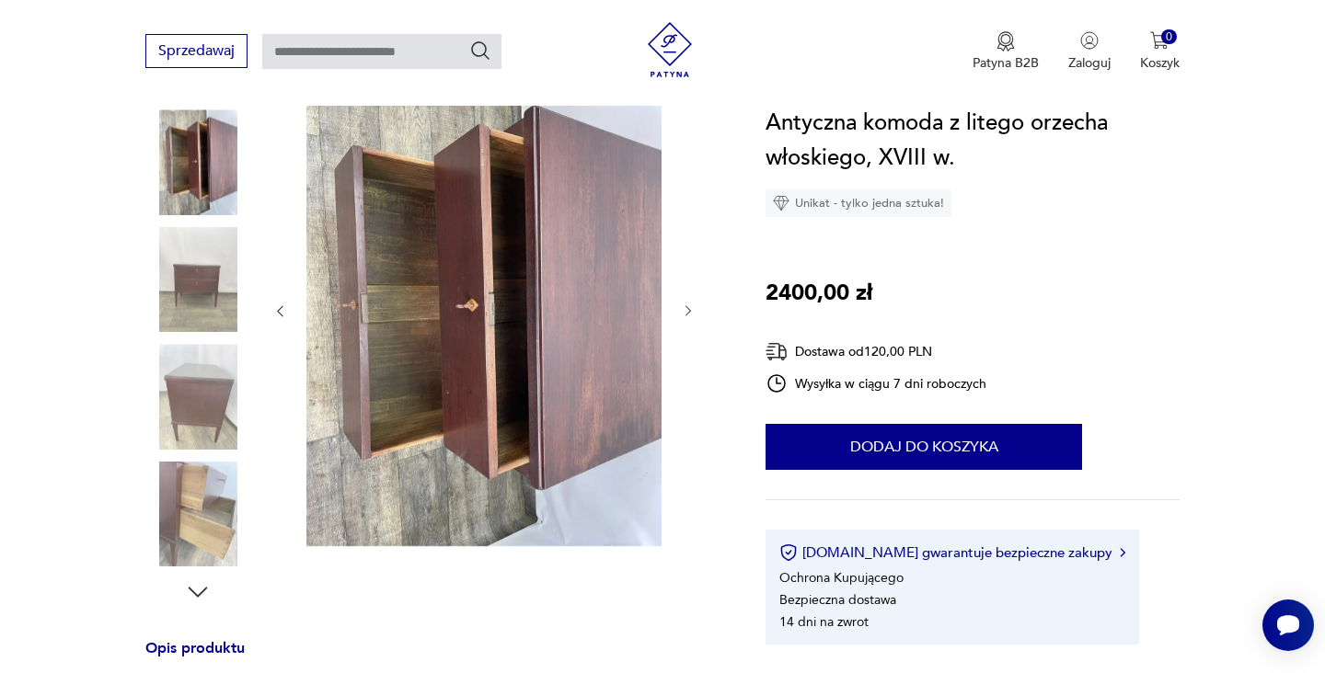
scroll to position [328, 0]
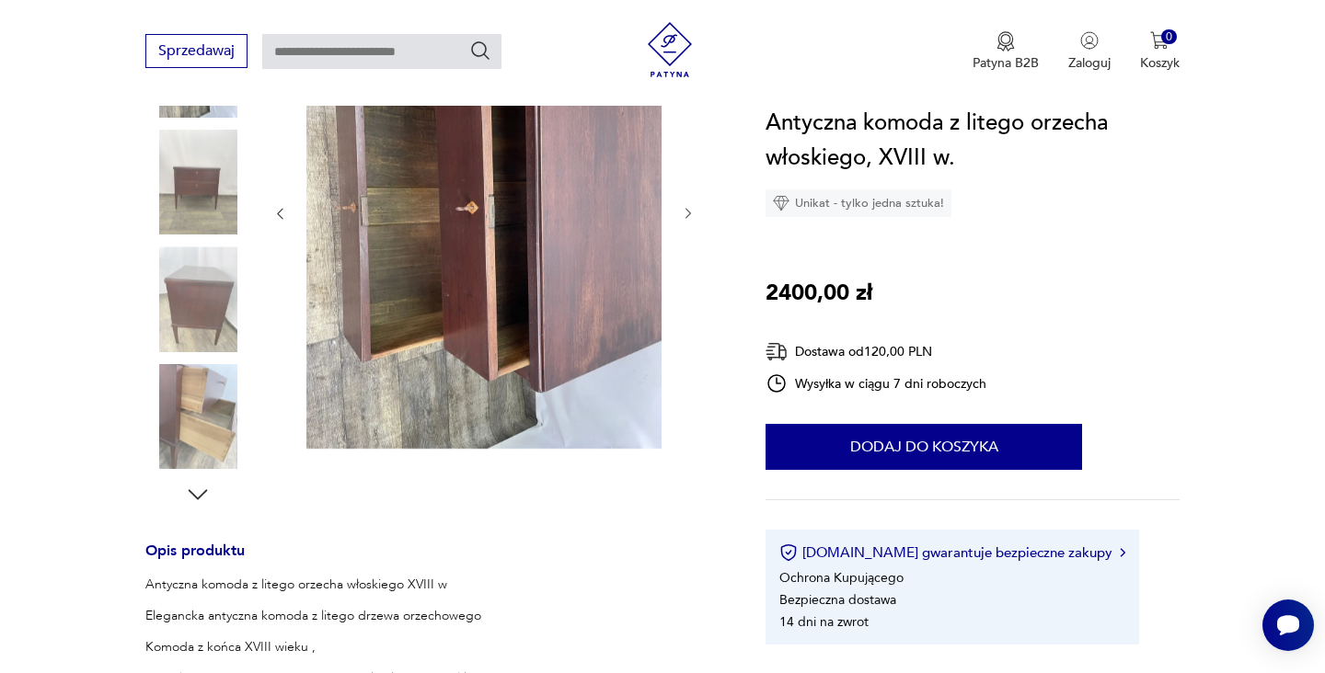
click at [195, 495] on icon "button" at bounding box center [198, 494] width 19 height 10
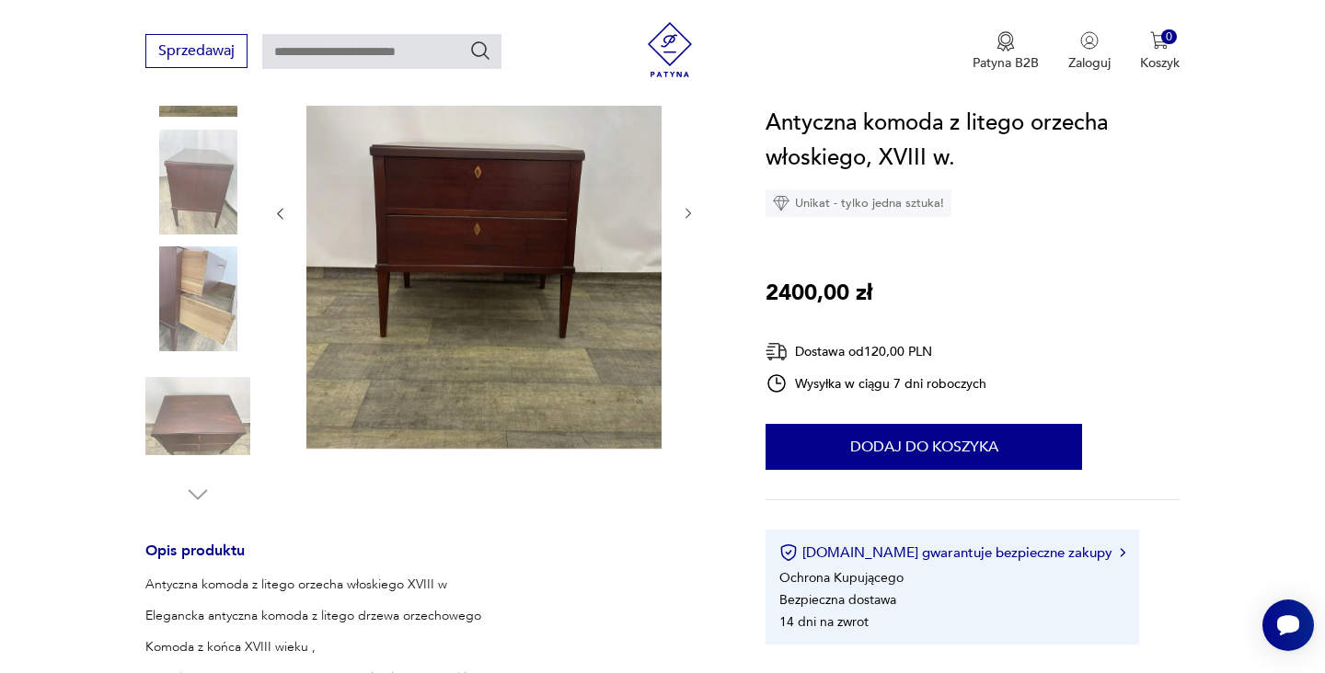
click at [206, 433] on img at bounding box center [197, 416] width 105 height 105
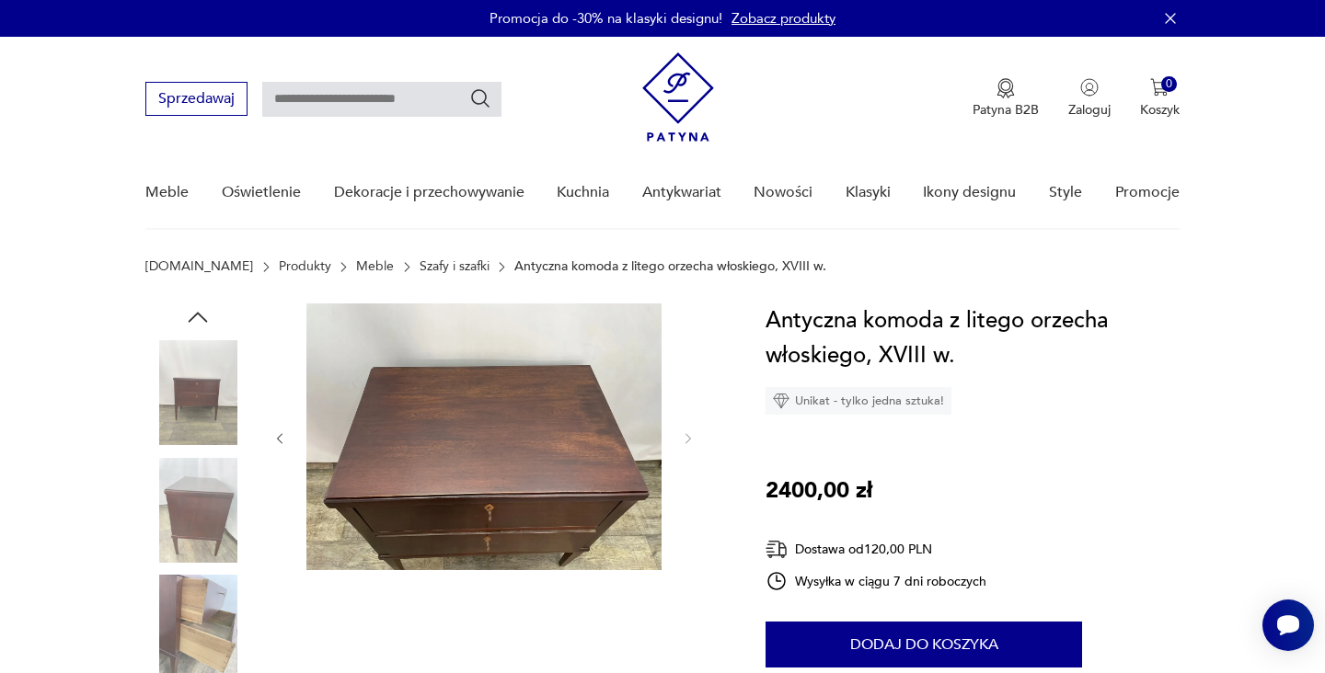
scroll to position [0, 0]
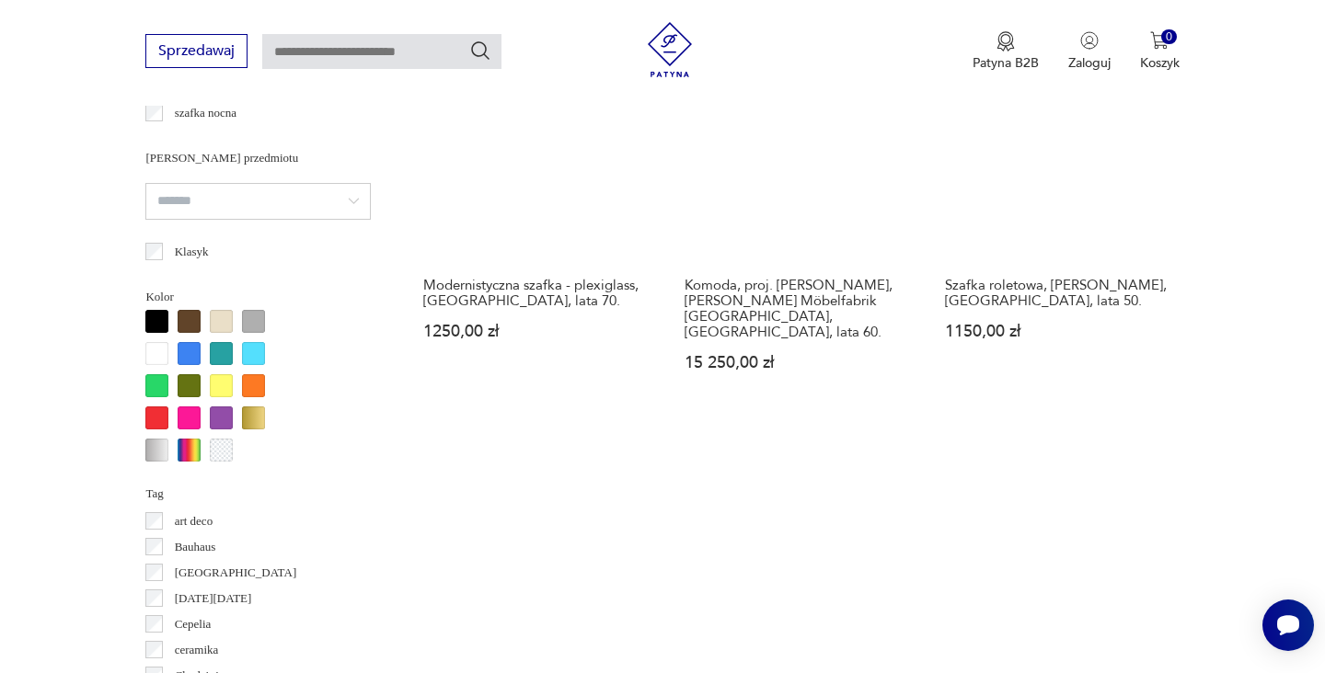
scroll to position [1774, 0]
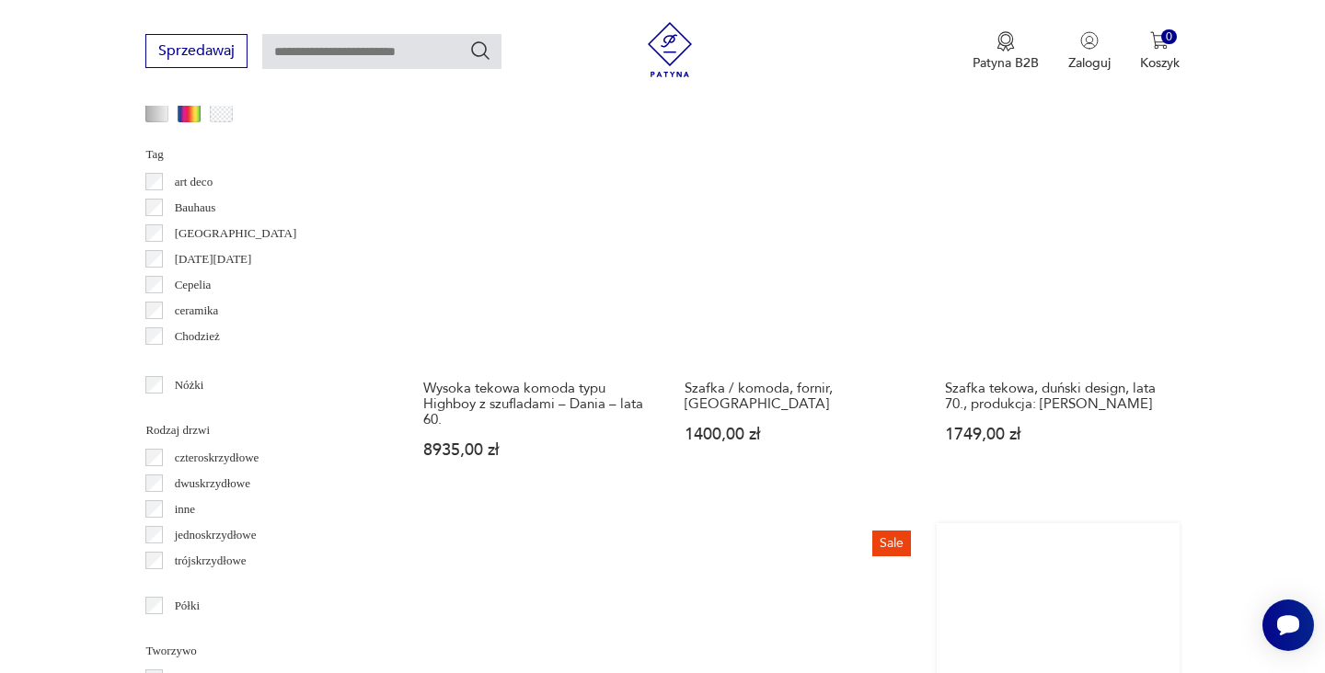
scroll to position [1799, 0]
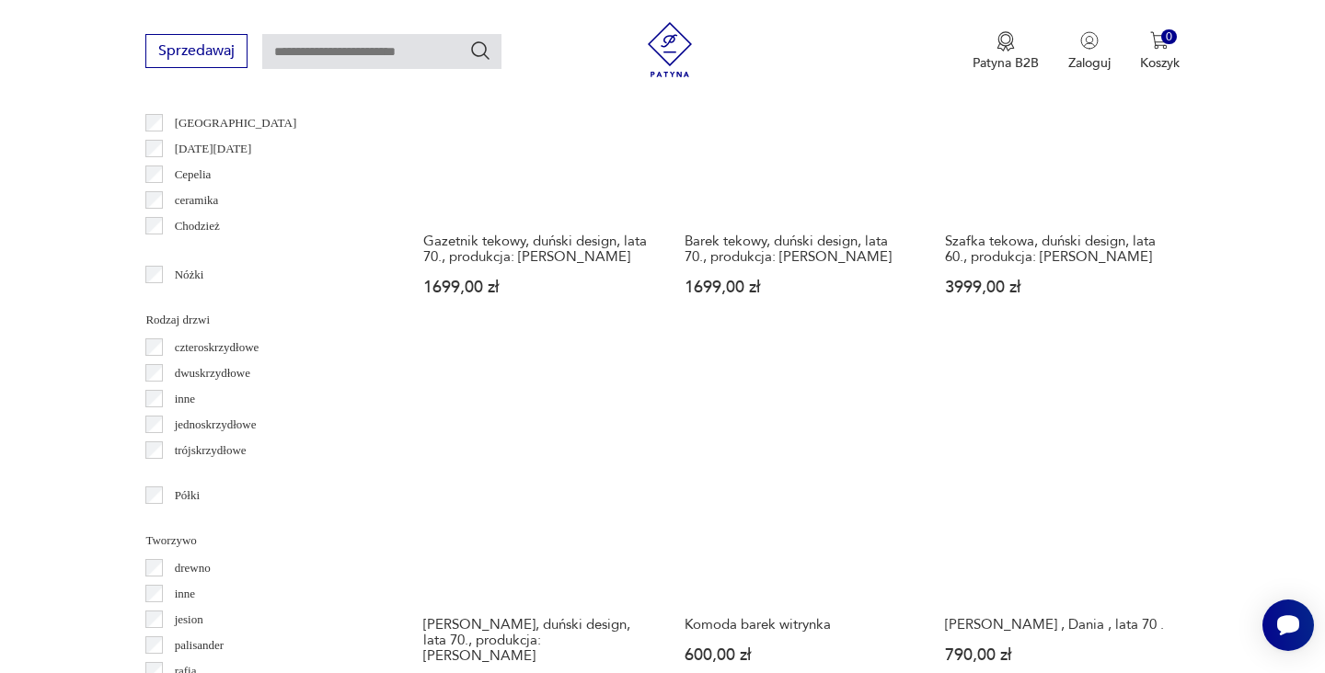
scroll to position [2051, 0]
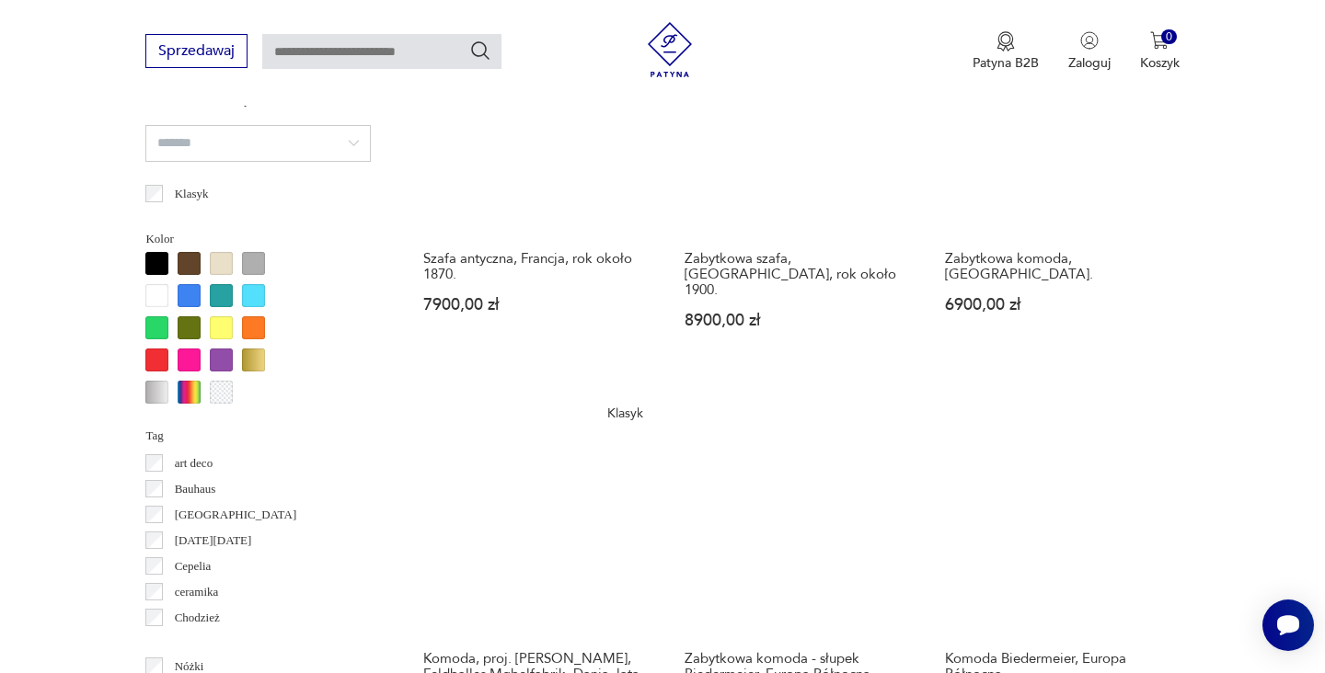
scroll to position [1667, 0]
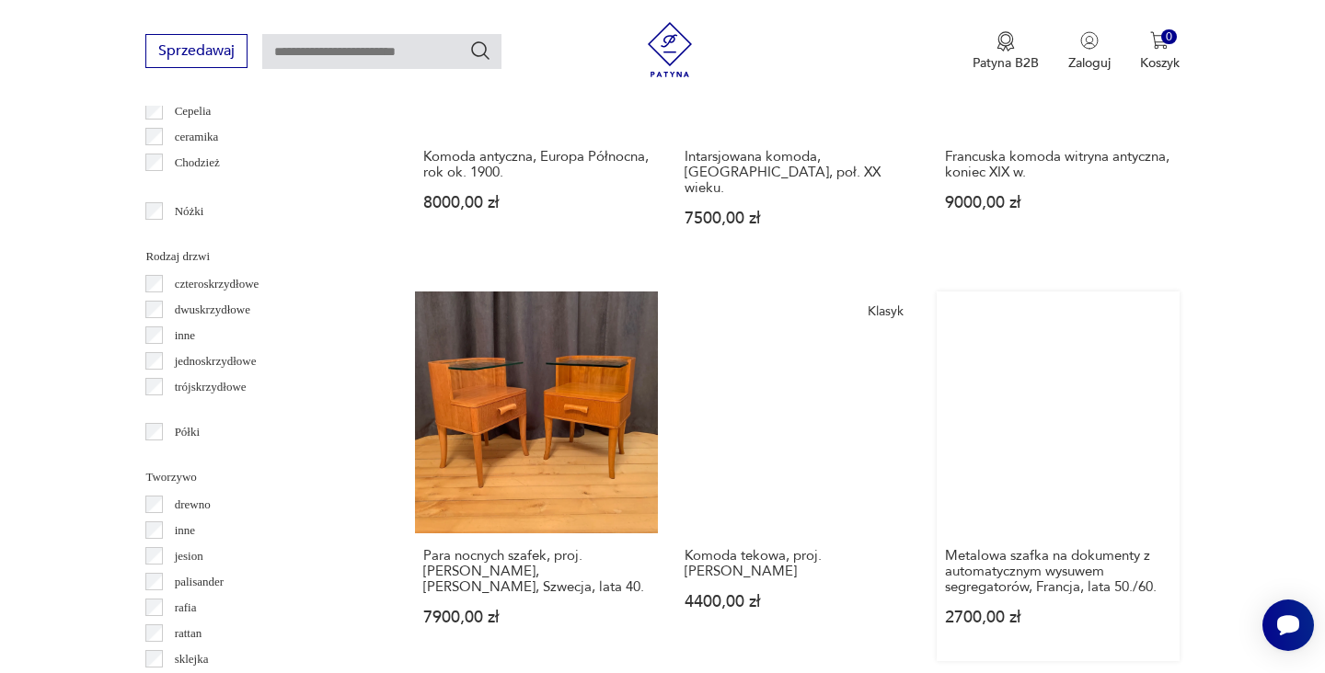
scroll to position [2090, 0]
